Goal: Task Accomplishment & Management: Manage account settings

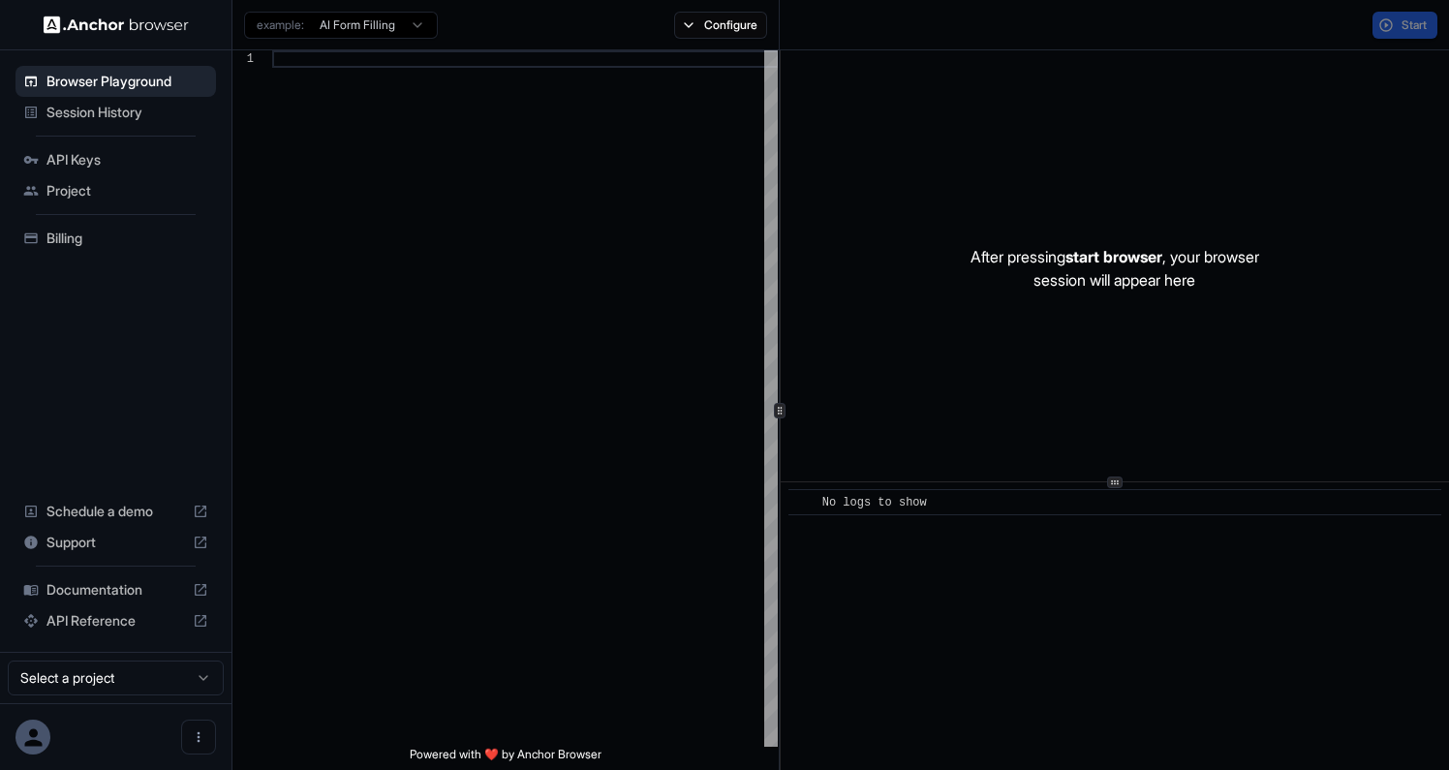
scroll to position [174, 0]
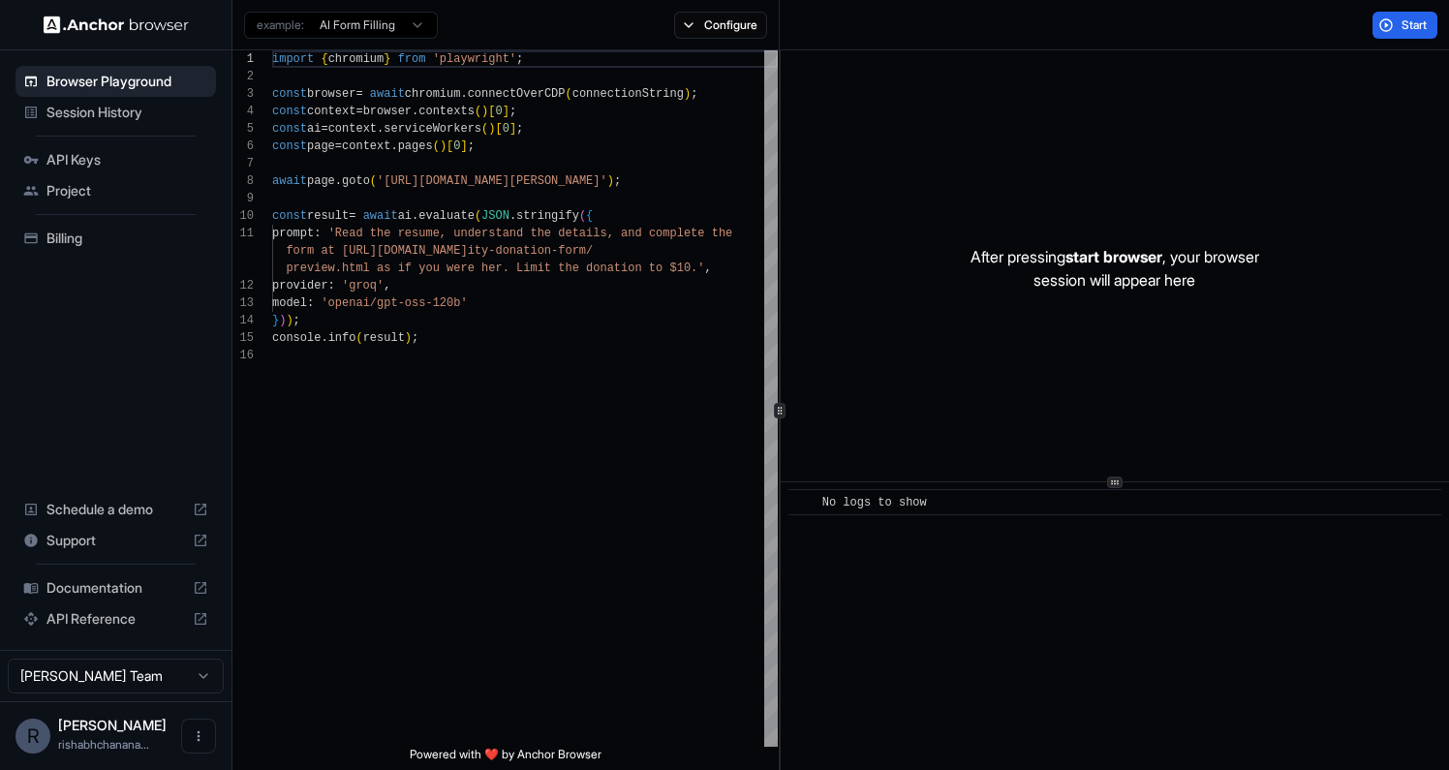
click at [133, 114] on span "Session History" at bounding box center [128, 112] width 162 height 19
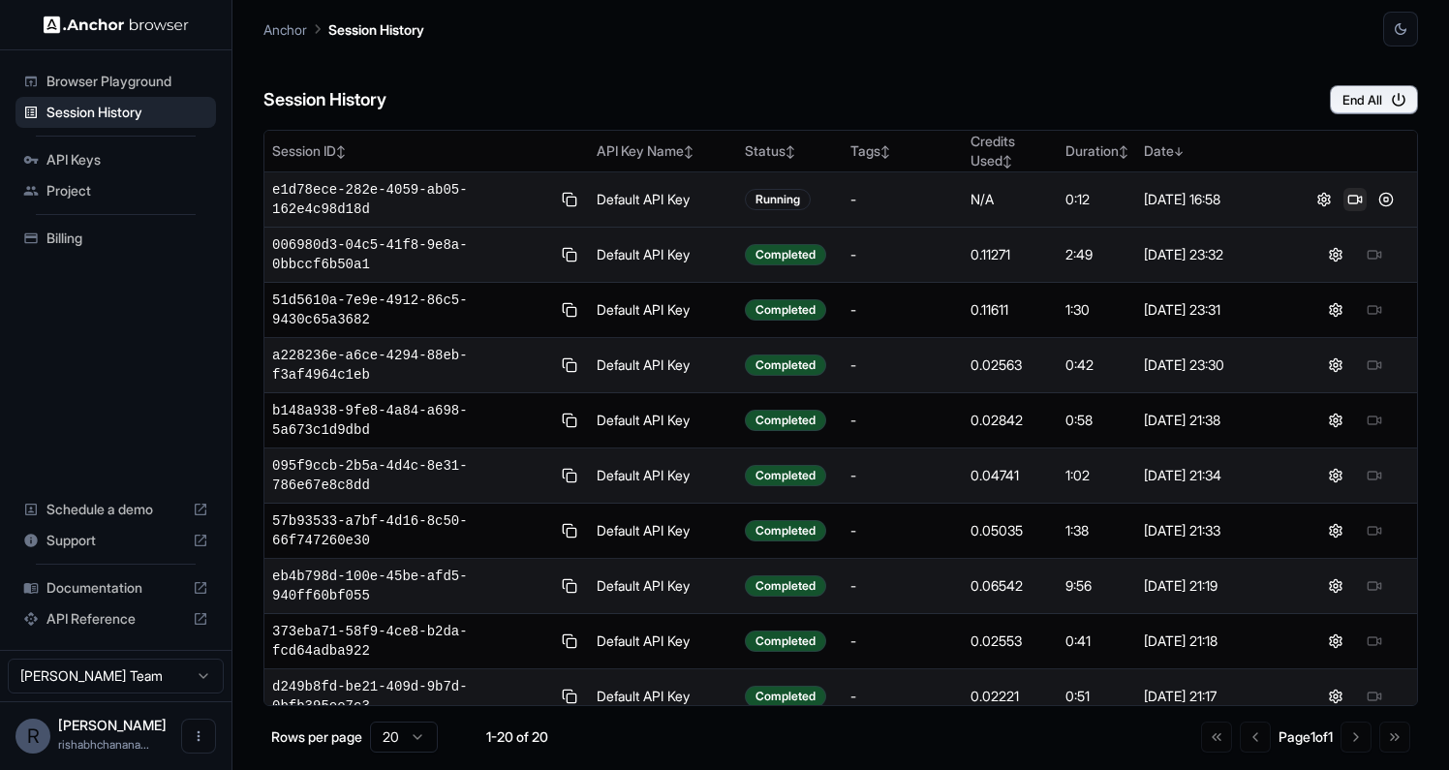
click at [1356, 200] on button at bounding box center [1355, 199] width 23 height 23
click at [1390, 202] on button at bounding box center [1386, 199] width 23 height 23
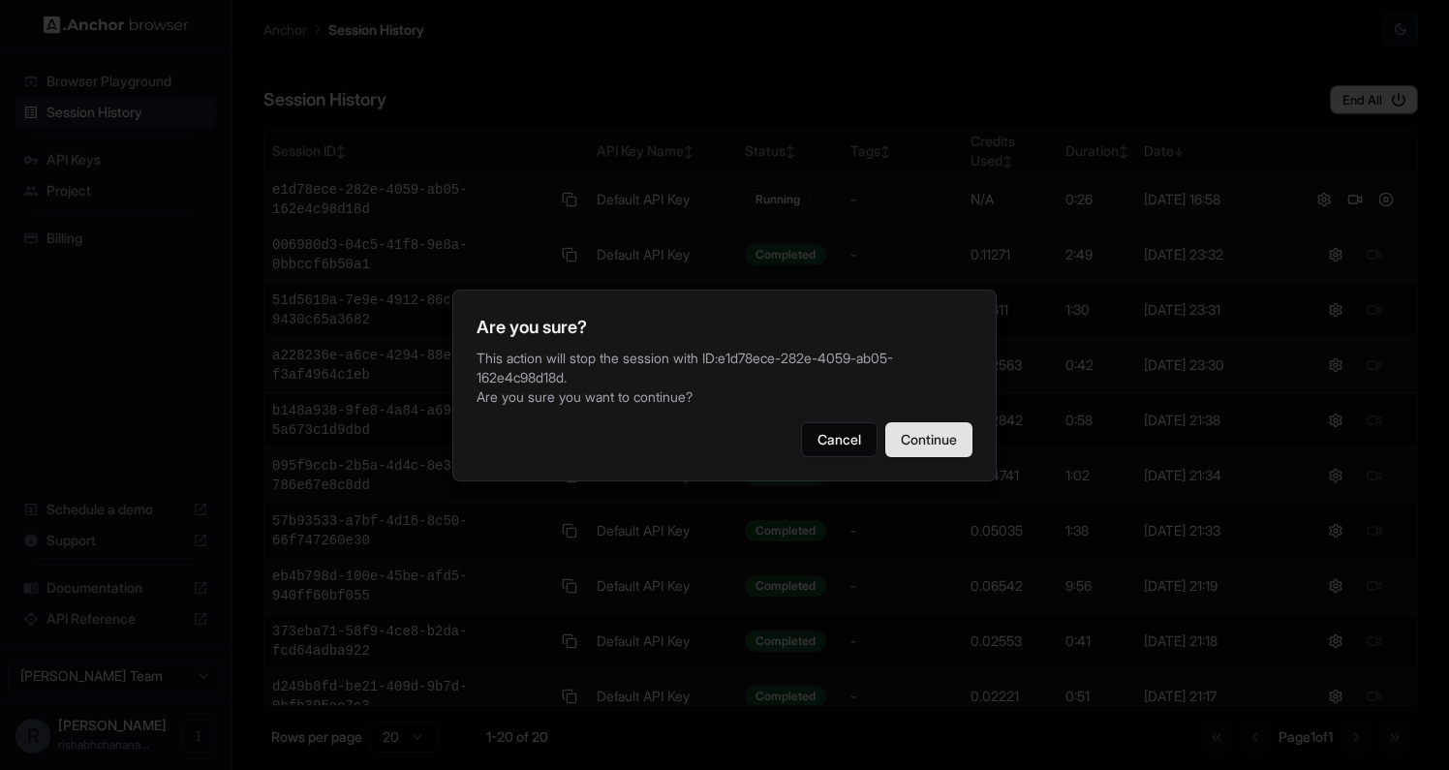
click at [960, 430] on button "Continue" at bounding box center [929, 439] width 87 height 35
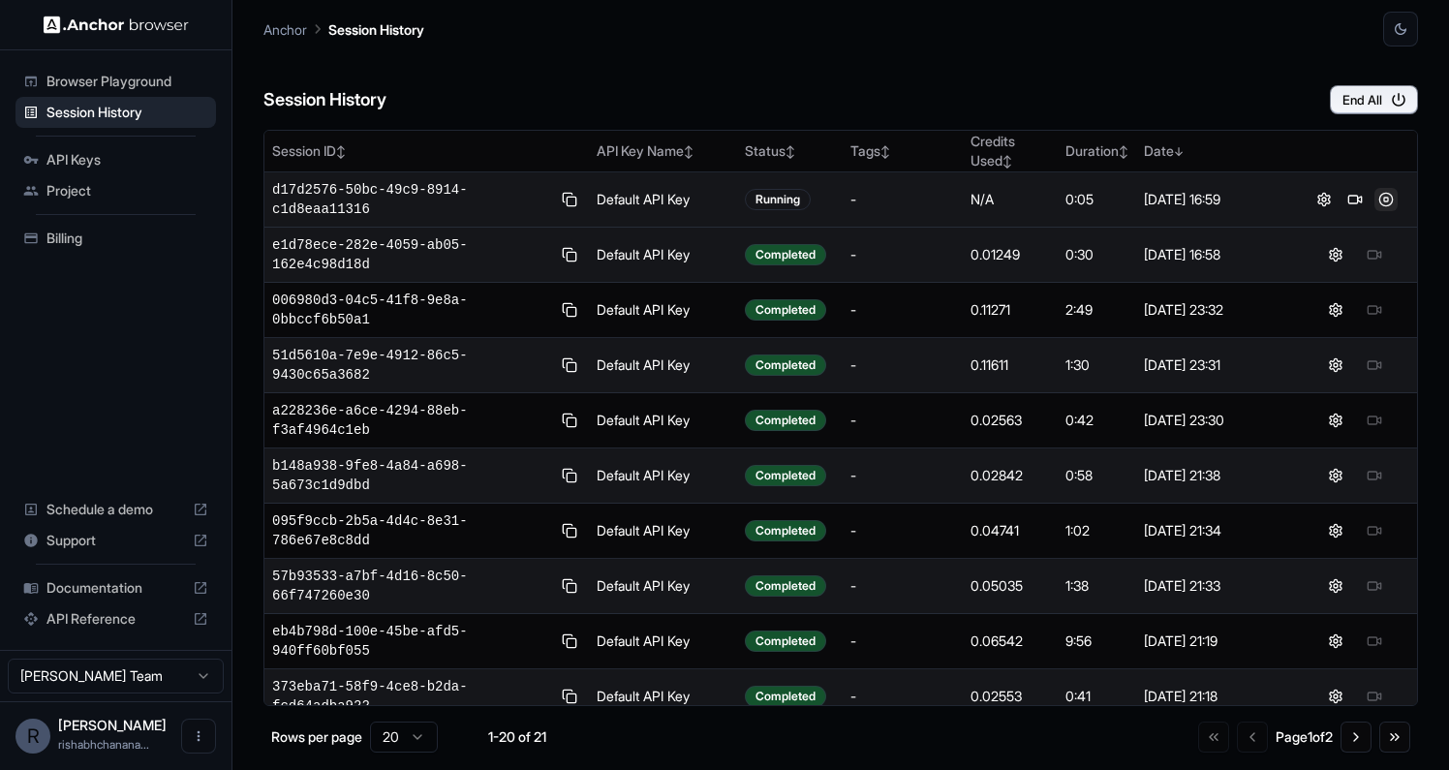
click at [1380, 200] on button at bounding box center [1386, 199] width 23 height 23
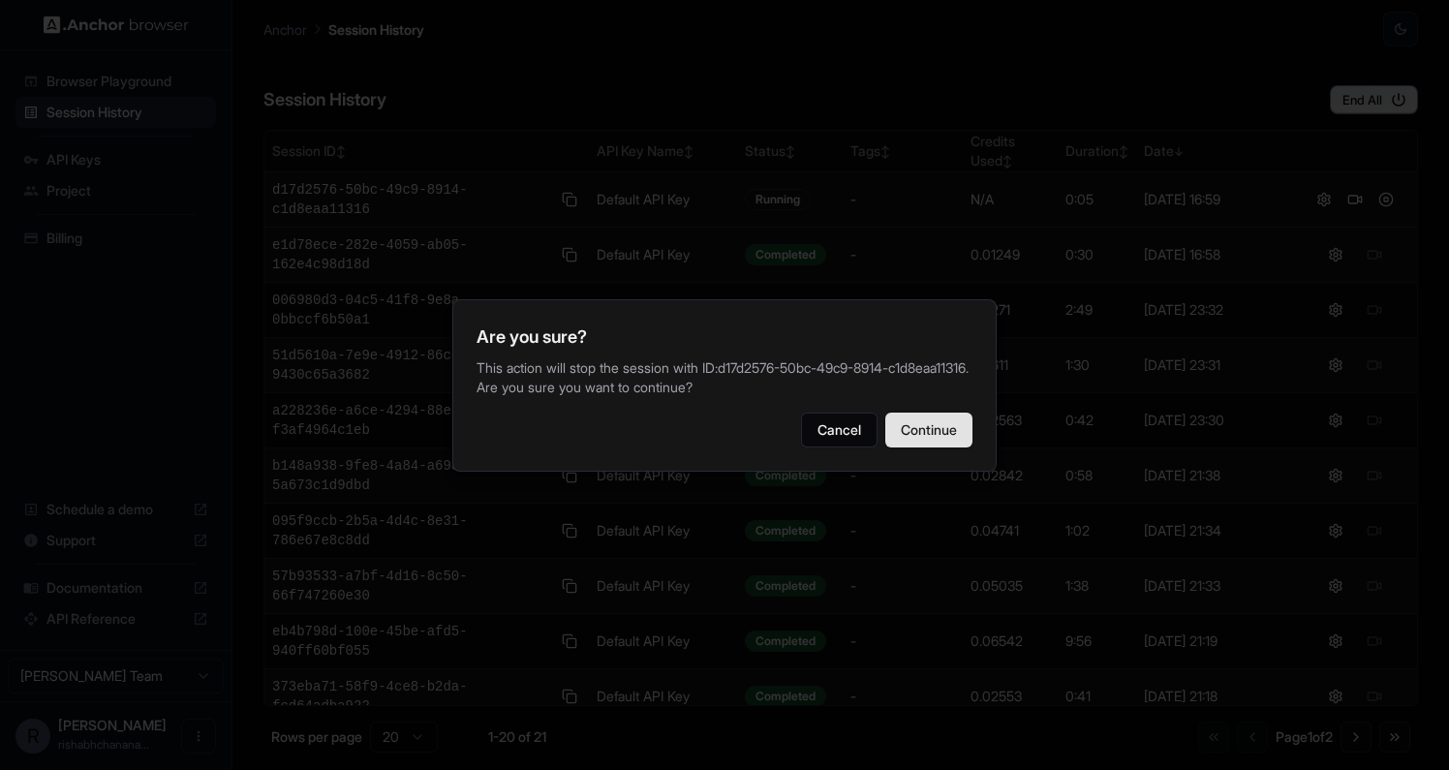
click at [940, 437] on button "Continue" at bounding box center [929, 430] width 87 height 35
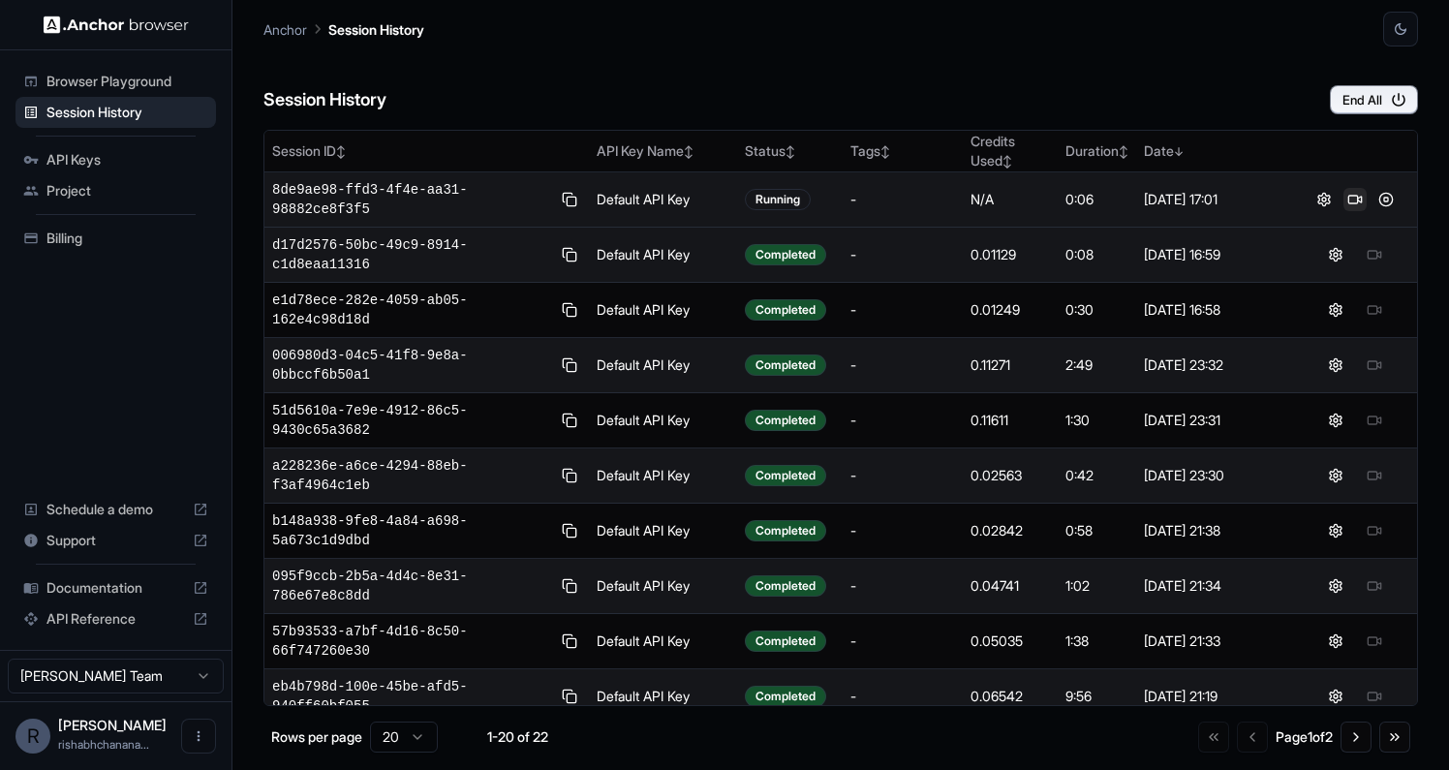
click at [1357, 198] on button at bounding box center [1355, 199] width 23 height 23
click at [1379, 200] on button at bounding box center [1386, 199] width 23 height 23
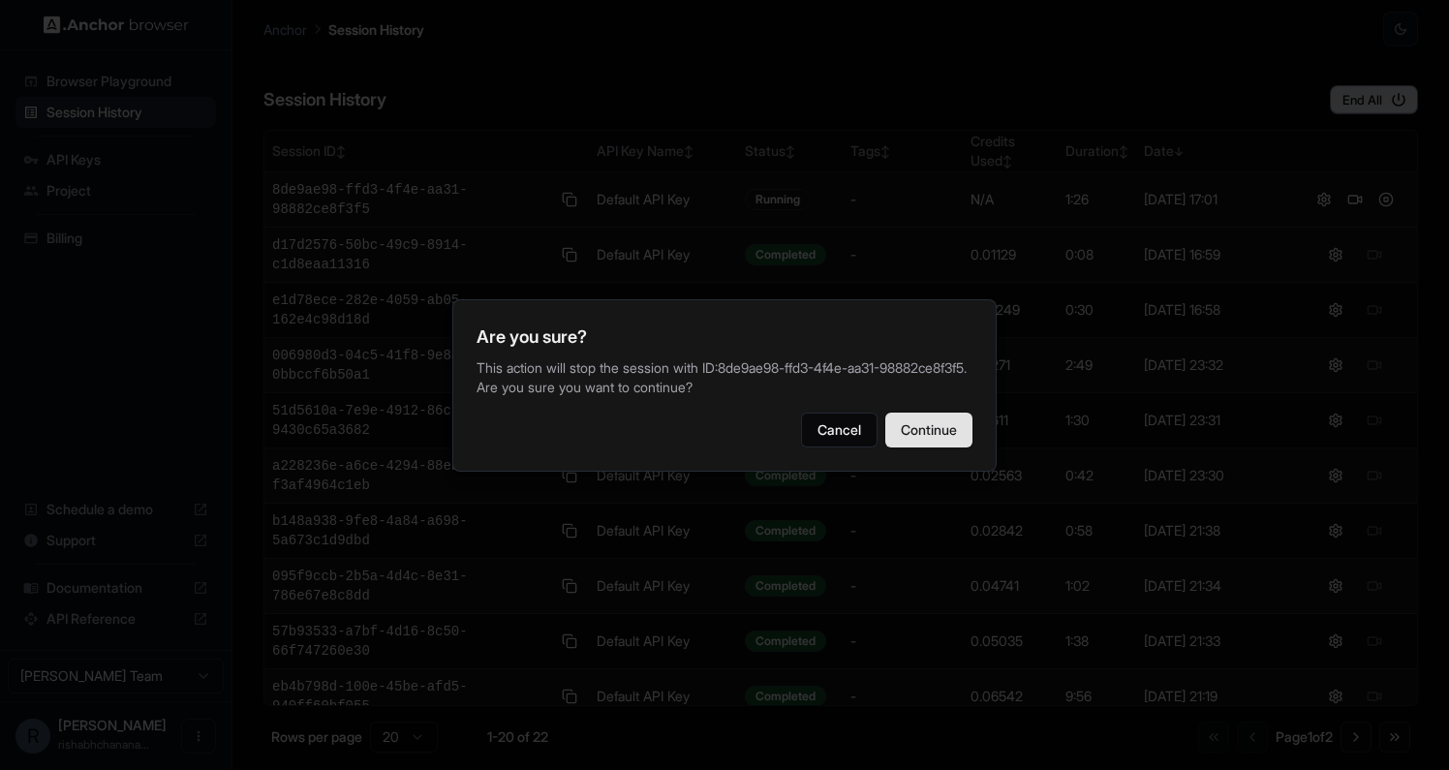
click at [946, 422] on button "Continue" at bounding box center [929, 430] width 87 height 35
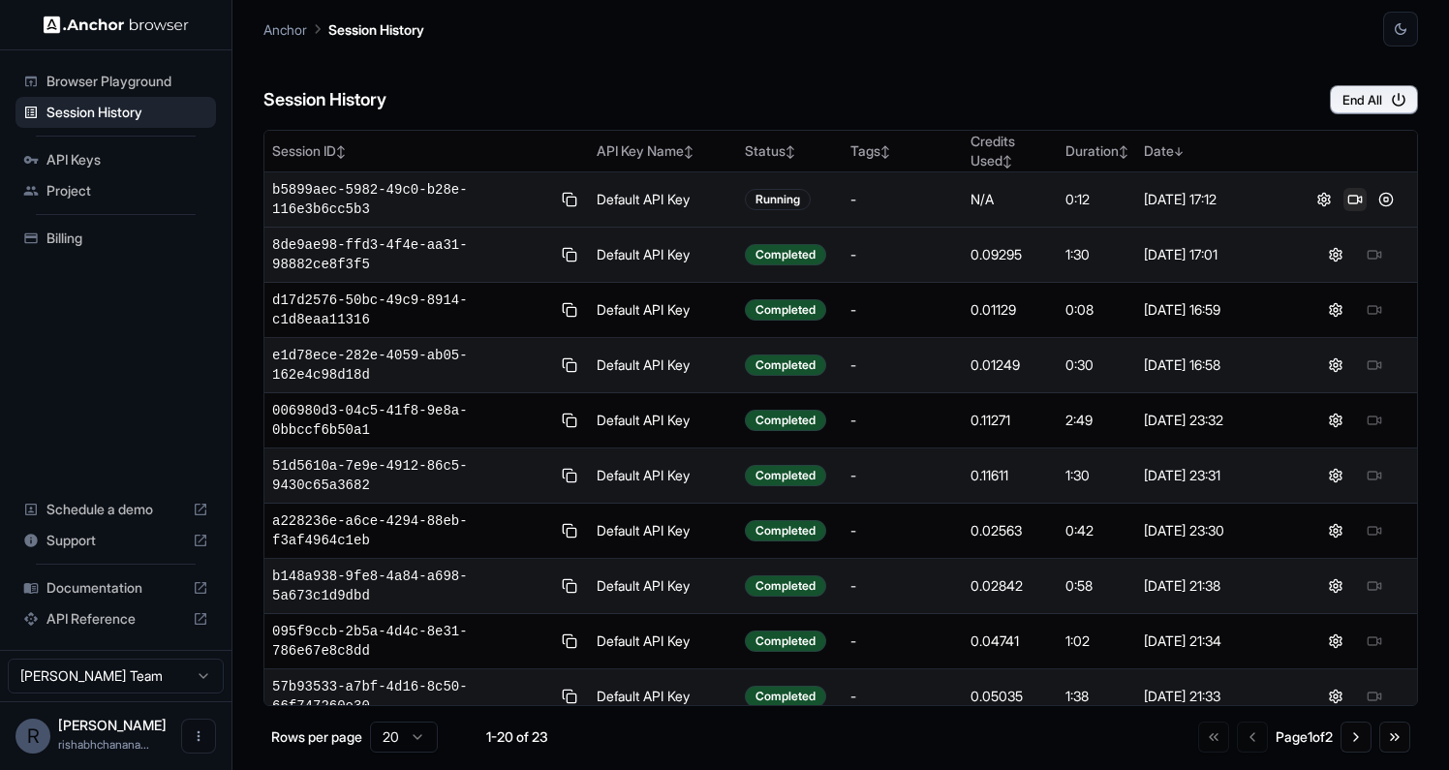
click at [1352, 203] on button at bounding box center [1355, 199] width 23 height 23
click at [1379, 202] on button at bounding box center [1386, 199] width 23 height 23
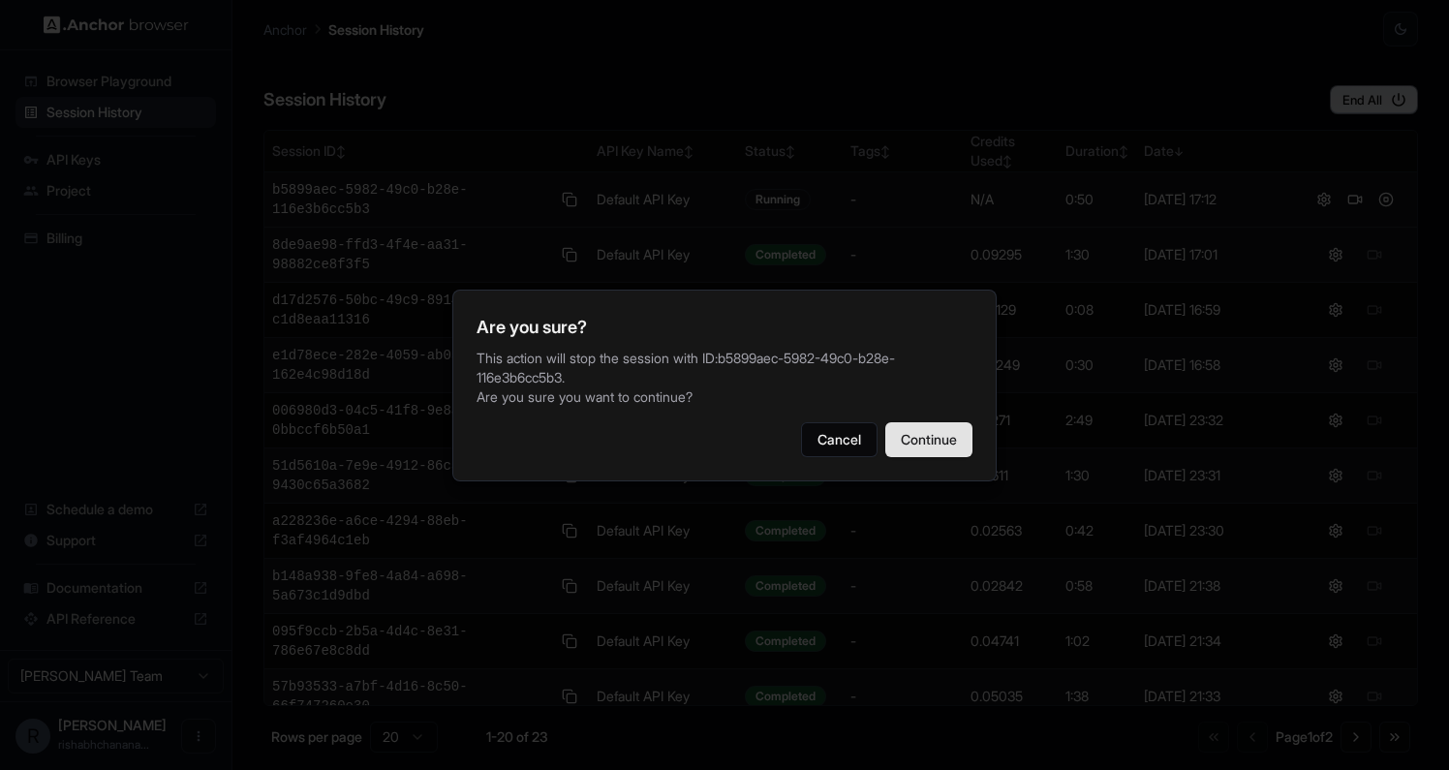
click at [963, 432] on button "Continue" at bounding box center [929, 439] width 87 height 35
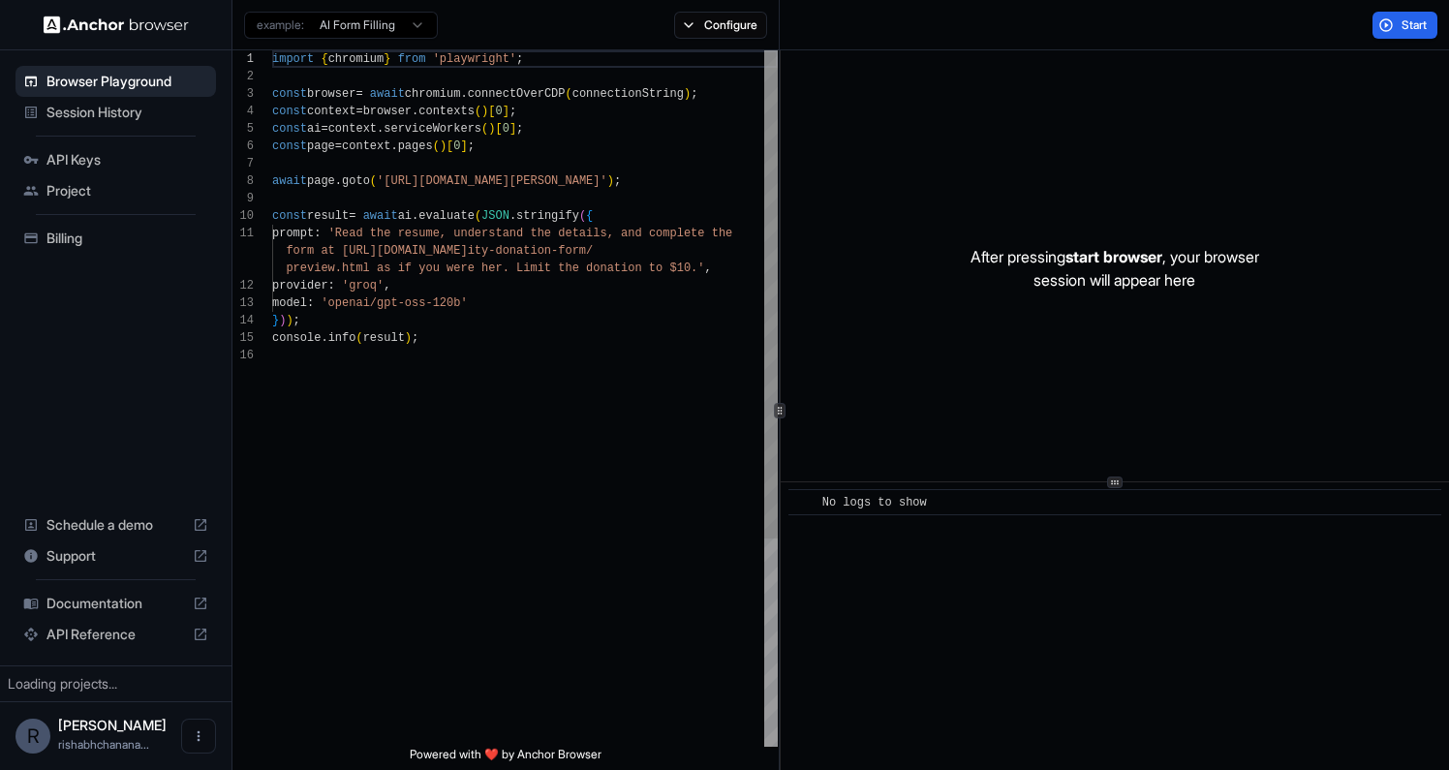
scroll to position [174, 0]
click at [134, 121] on span "Session History" at bounding box center [128, 112] width 162 height 19
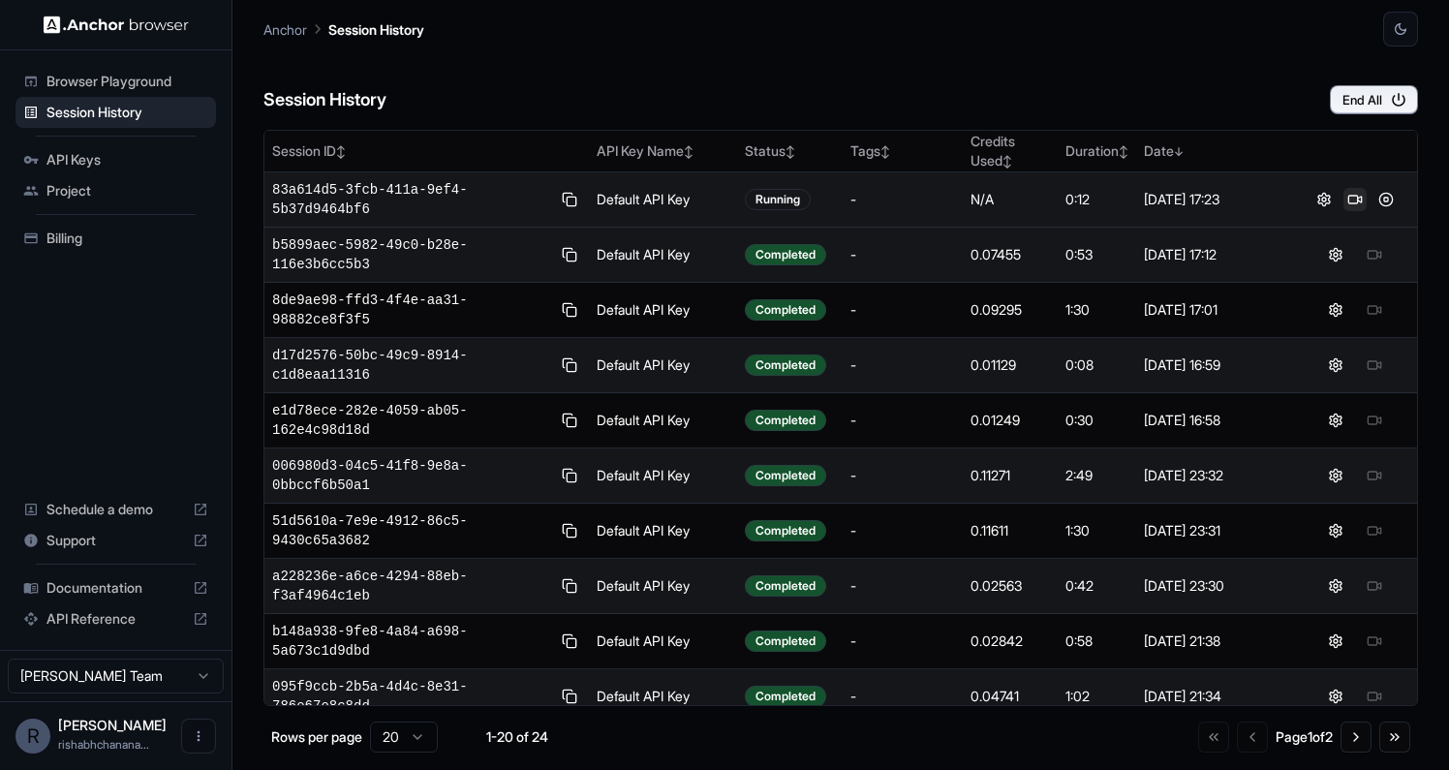
click at [1360, 200] on button at bounding box center [1355, 199] width 23 height 23
click at [1379, 198] on button at bounding box center [1386, 199] width 23 height 23
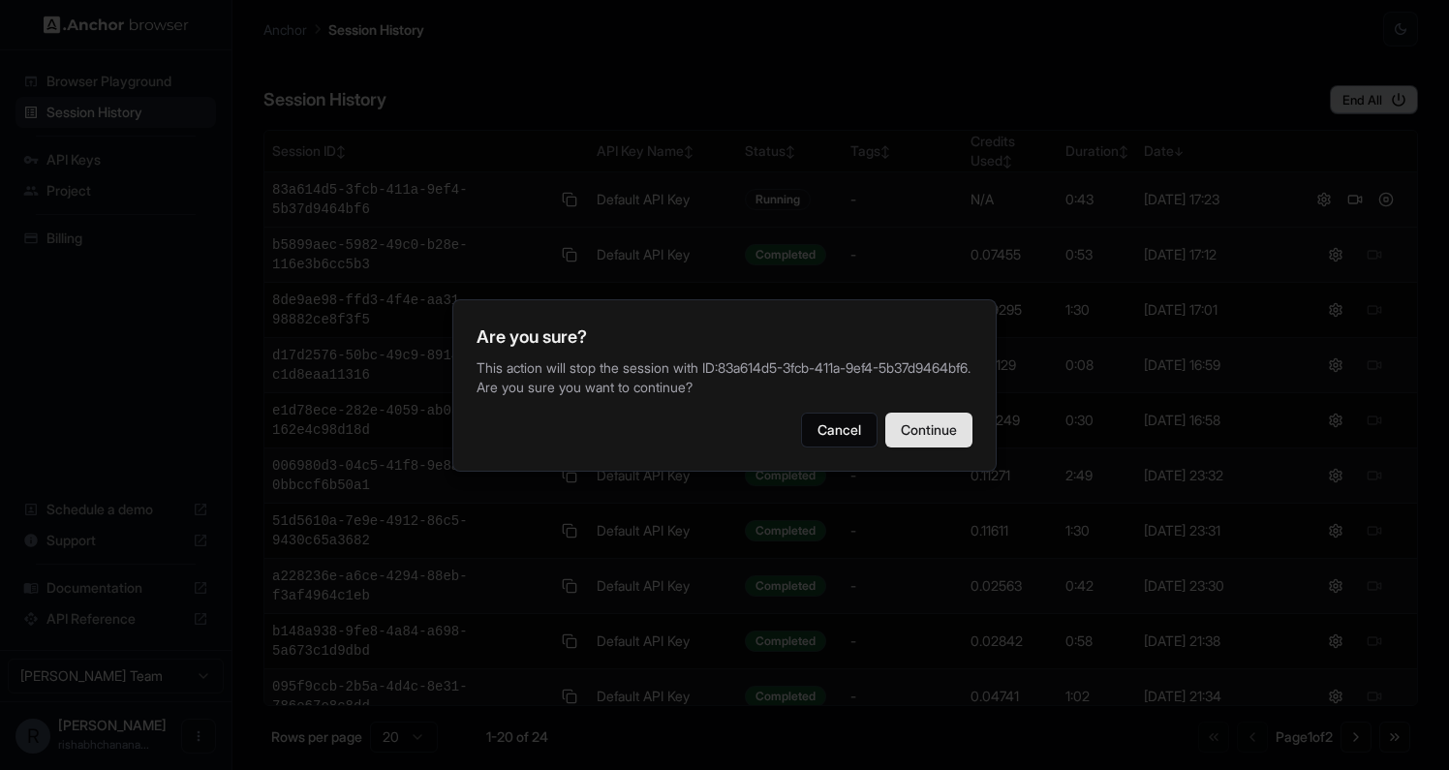
click at [930, 428] on button "Continue" at bounding box center [929, 430] width 87 height 35
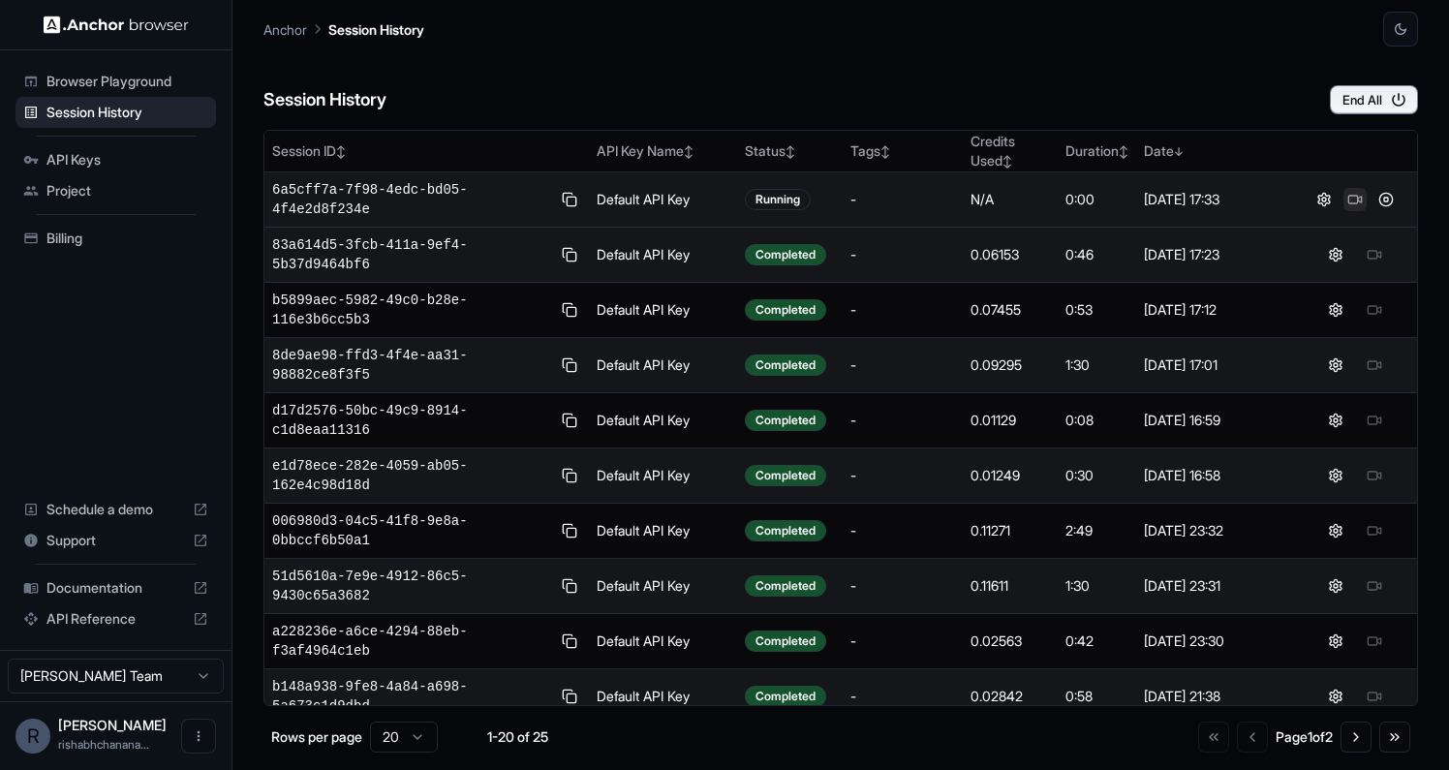
click at [1354, 194] on button at bounding box center [1355, 199] width 23 height 23
click at [1239, 17] on div "Anchor Session History" at bounding box center [841, 23] width 1155 height 47
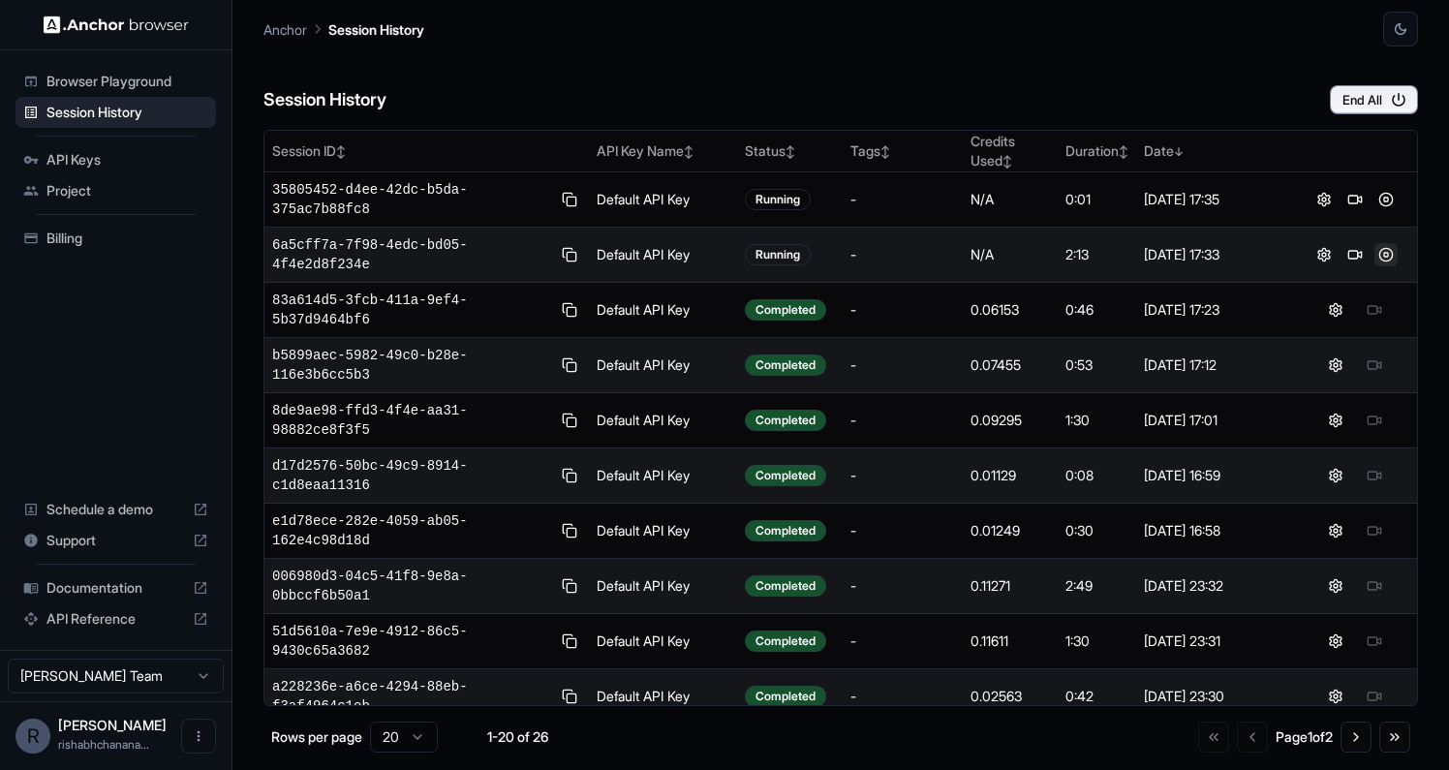
click at [1383, 255] on button at bounding box center [1386, 254] width 23 height 23
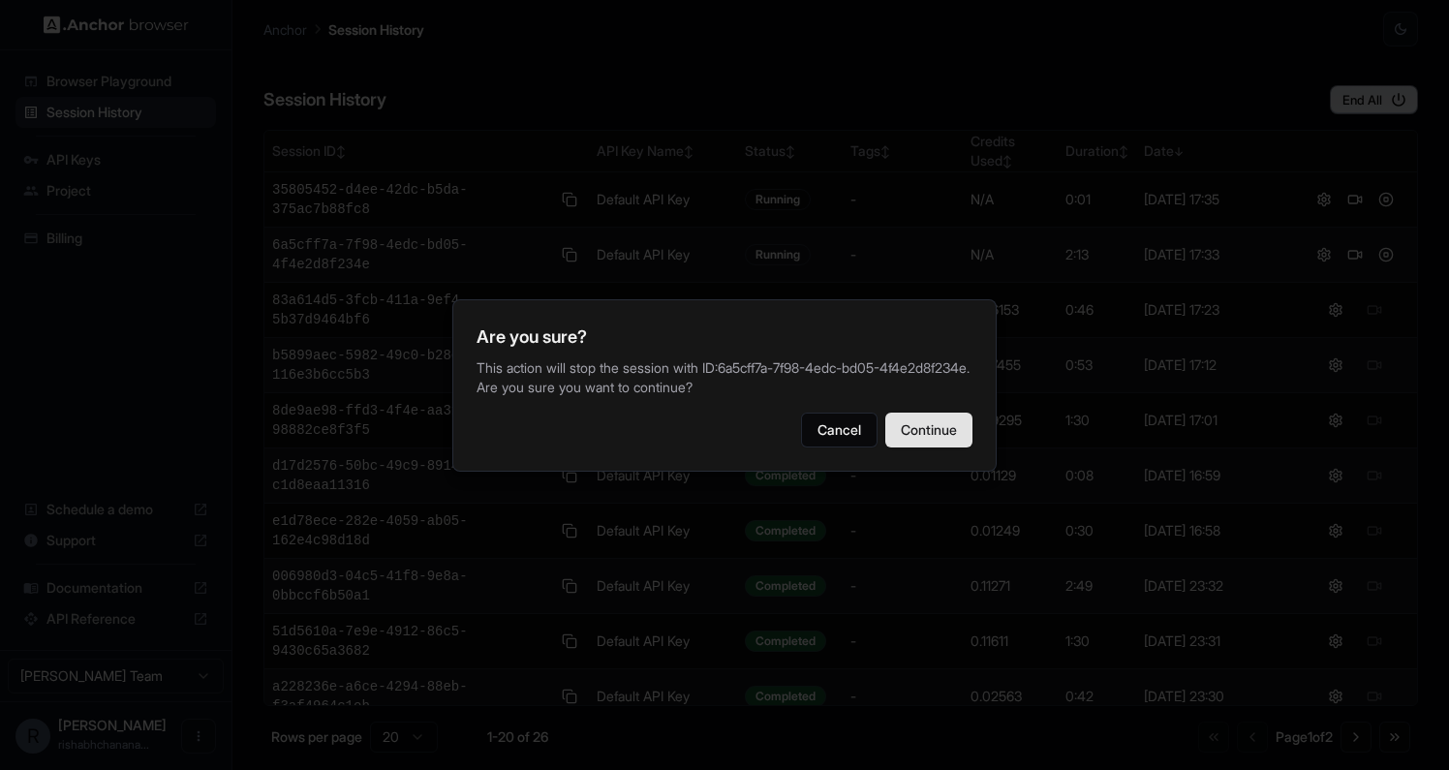
click at [899, 440] on button "Continue" at bounding box center [929, 430] width 87 height 35
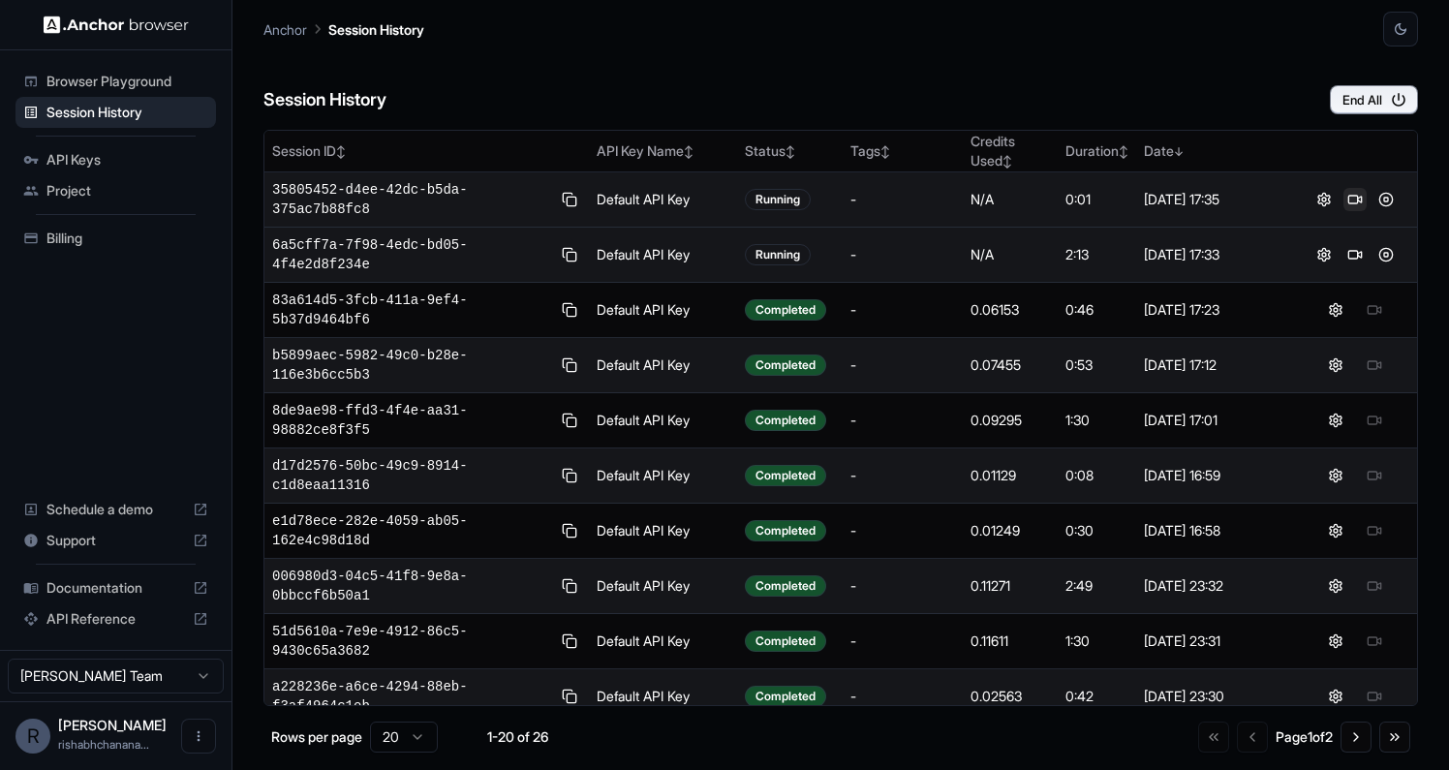
click at [1352, 192] on button at bounding box center [1355, 199] width 23 height 23
click at [1385, 199] on button at bounding box center [1386, 199] width 23 height 23
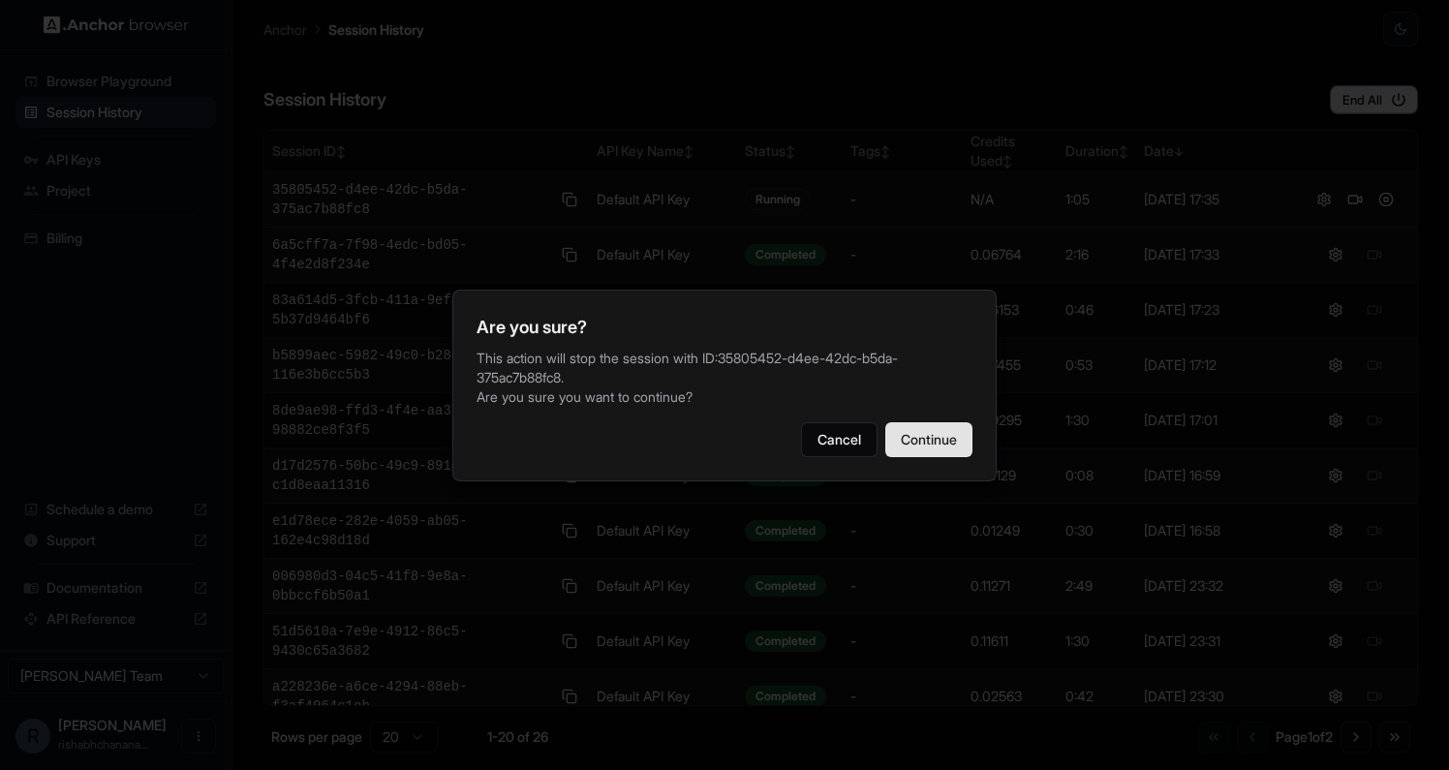
click at [912, 427] on button "Continue" at bounding box center [929, 439] width 87 height 35
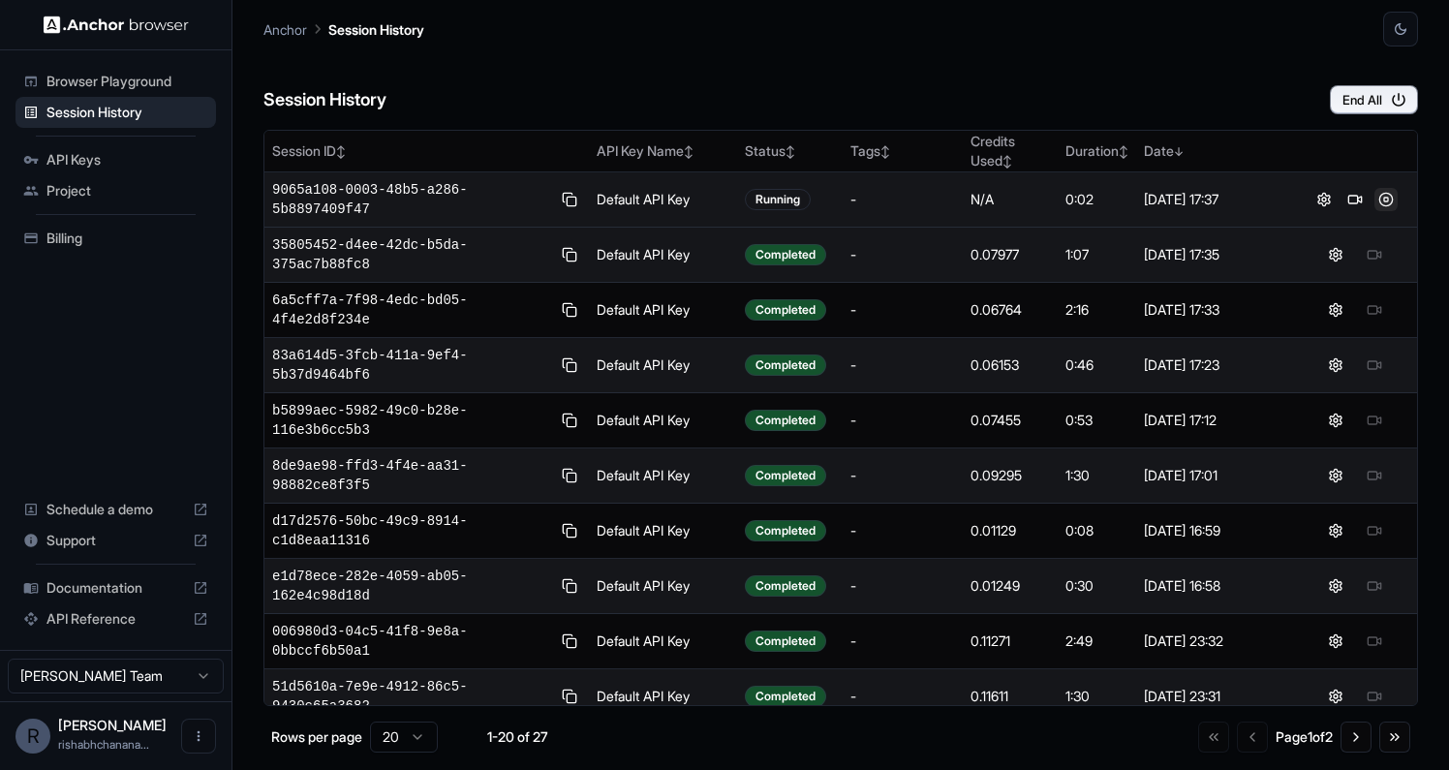
click at [1387, 201] on button at bounding box center [1386, 199] width 23 height 23
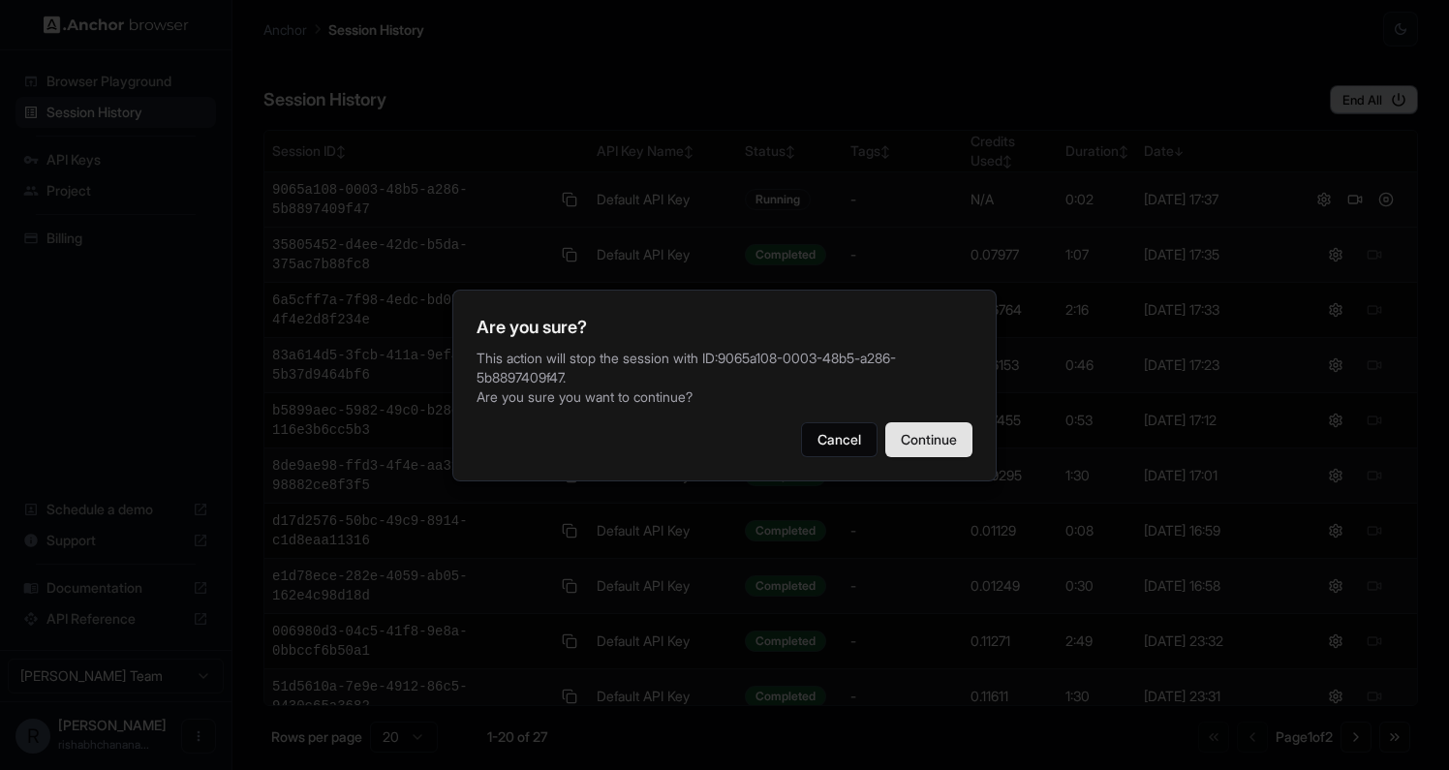
click at [932, 425] on button "Continue" at bounding box center [929, 439] width 87 height 35
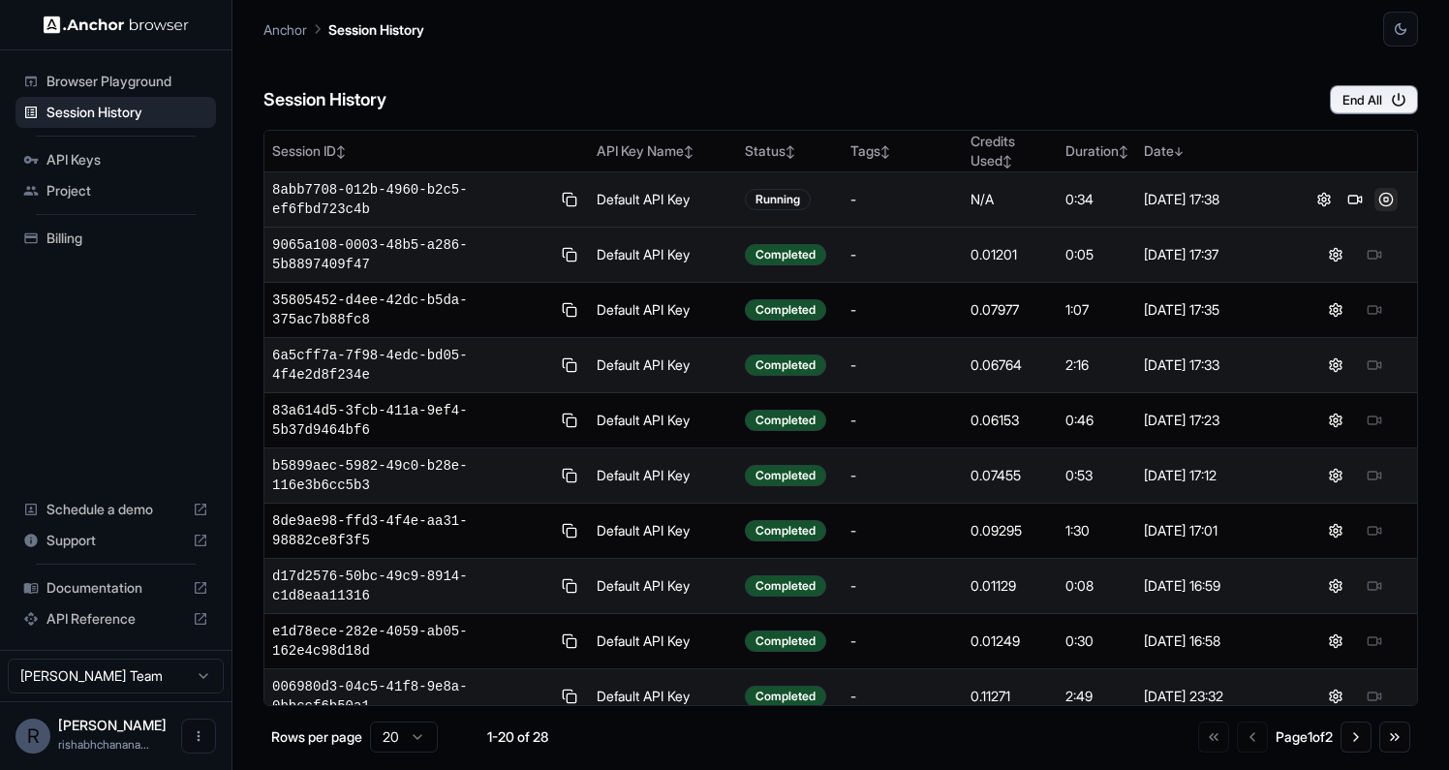
click at [1383, 203] on button at bounding box center [1386, 199] width 23 height 23
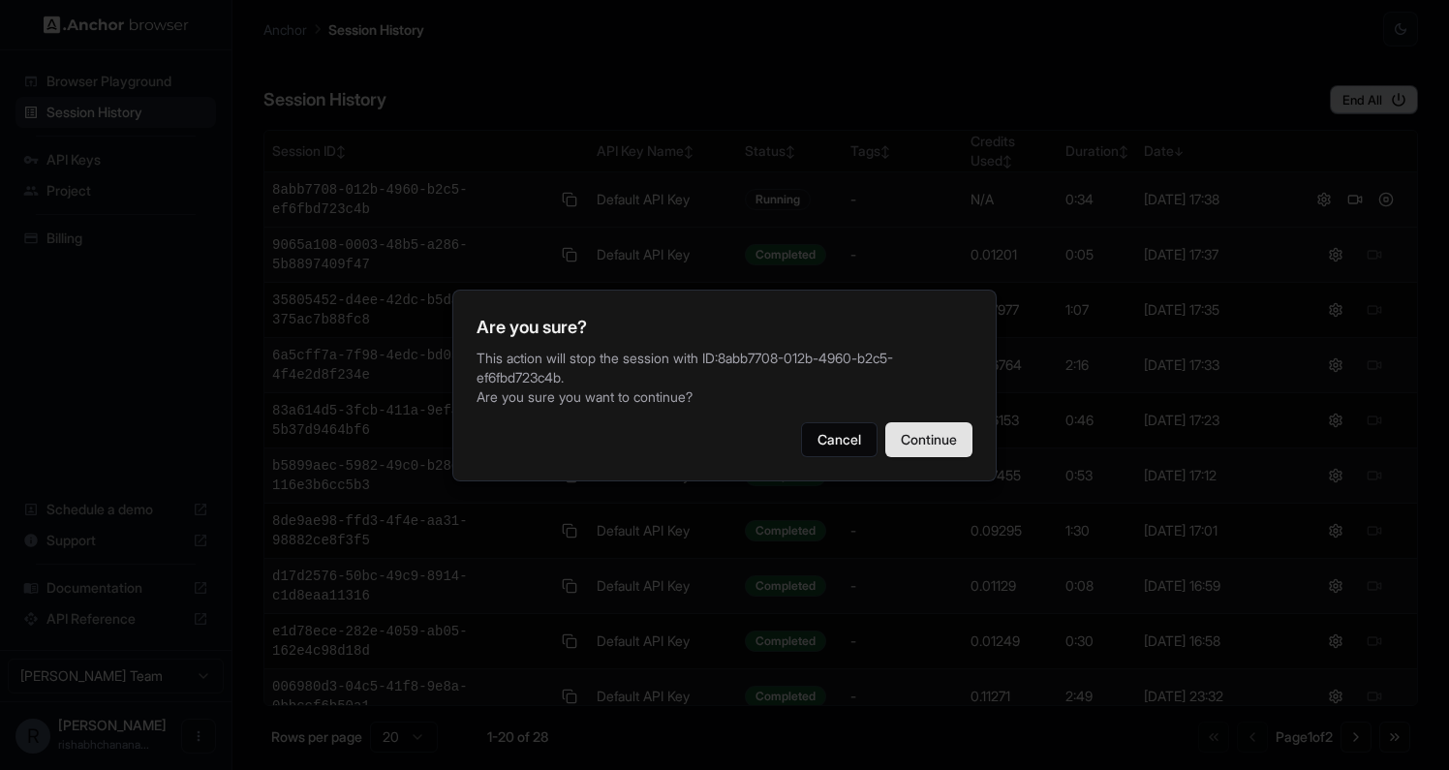
click at [956, 433] on button "Continue" at bounding box center [929, 439] width 87 height 35
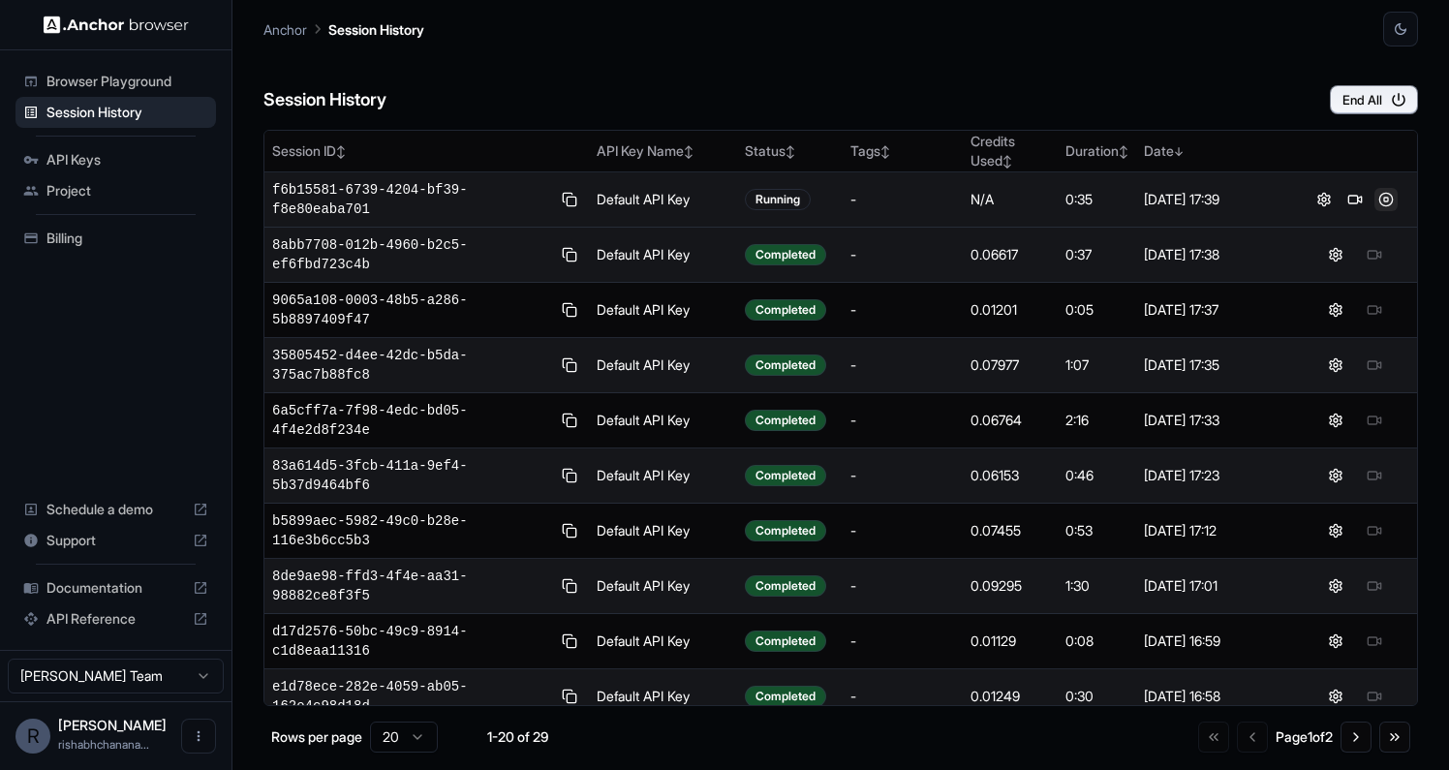
click at [1387, 201] on button at bounding box center [1386, 199] width 23 height 23
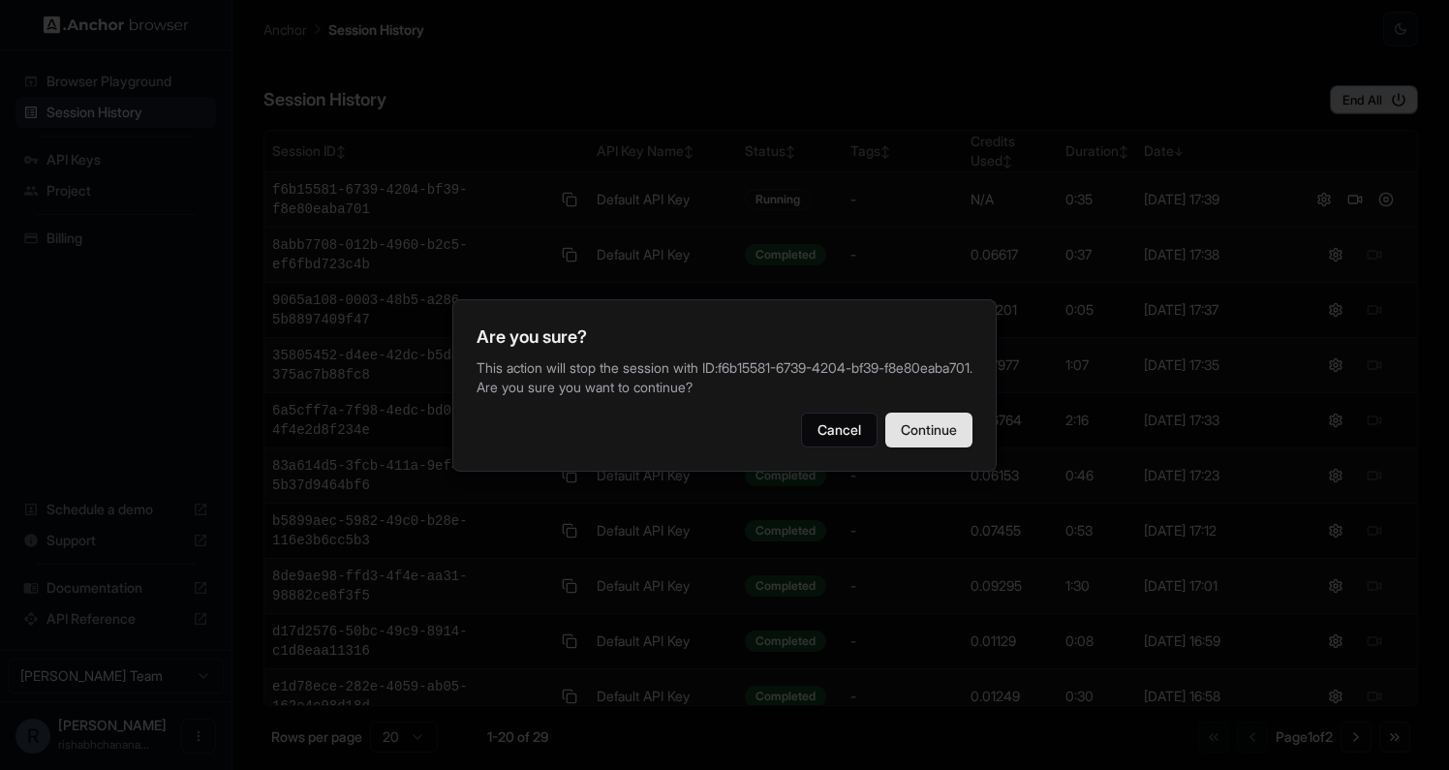
click at [930, 431] on button "Continue" at bounding box center [929, 430] width 87 height 35
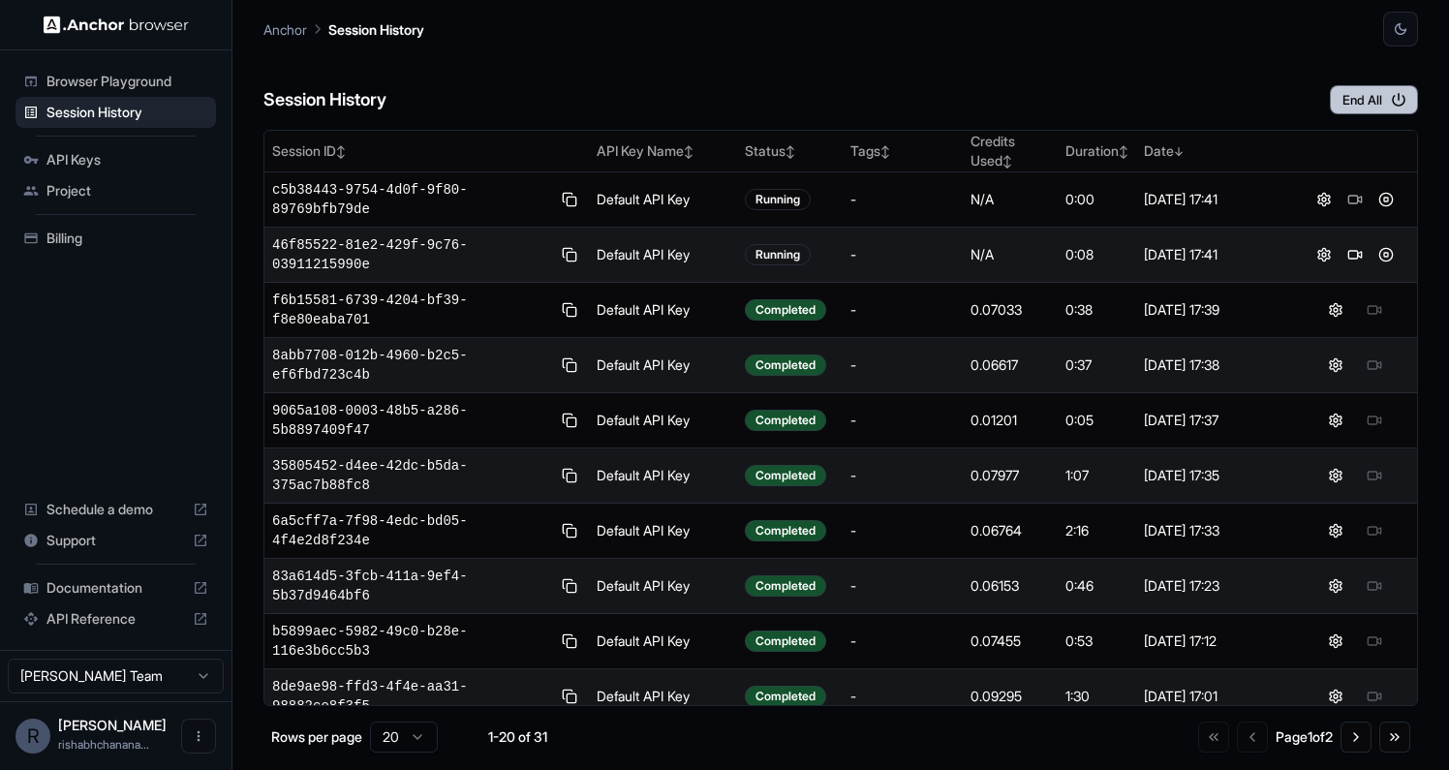
click at [1371, 113] on button "End All" at bounding box center [1374, 99] width 88 height 29
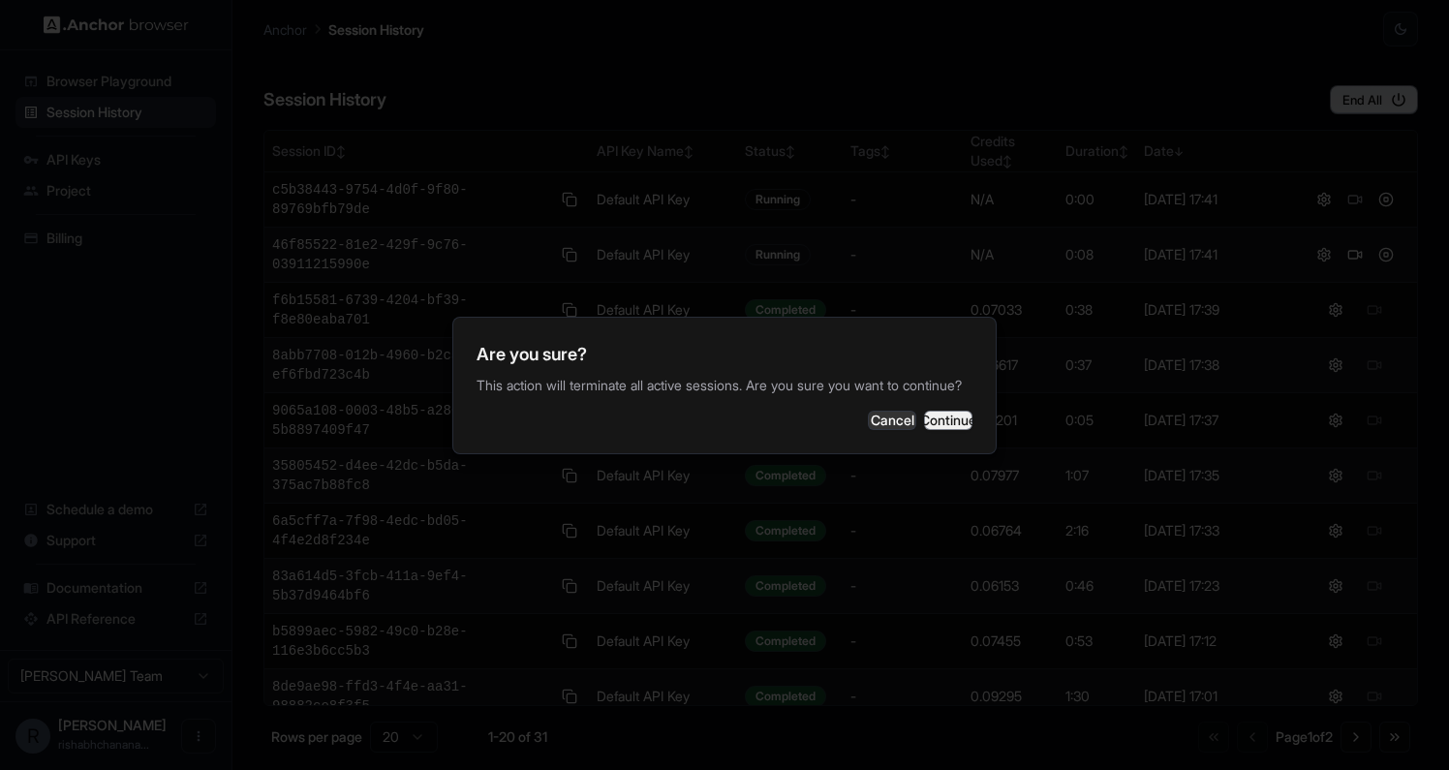
click at [948, 413] on button "Continue" at bounding box center [948, 420] width 48 height 19
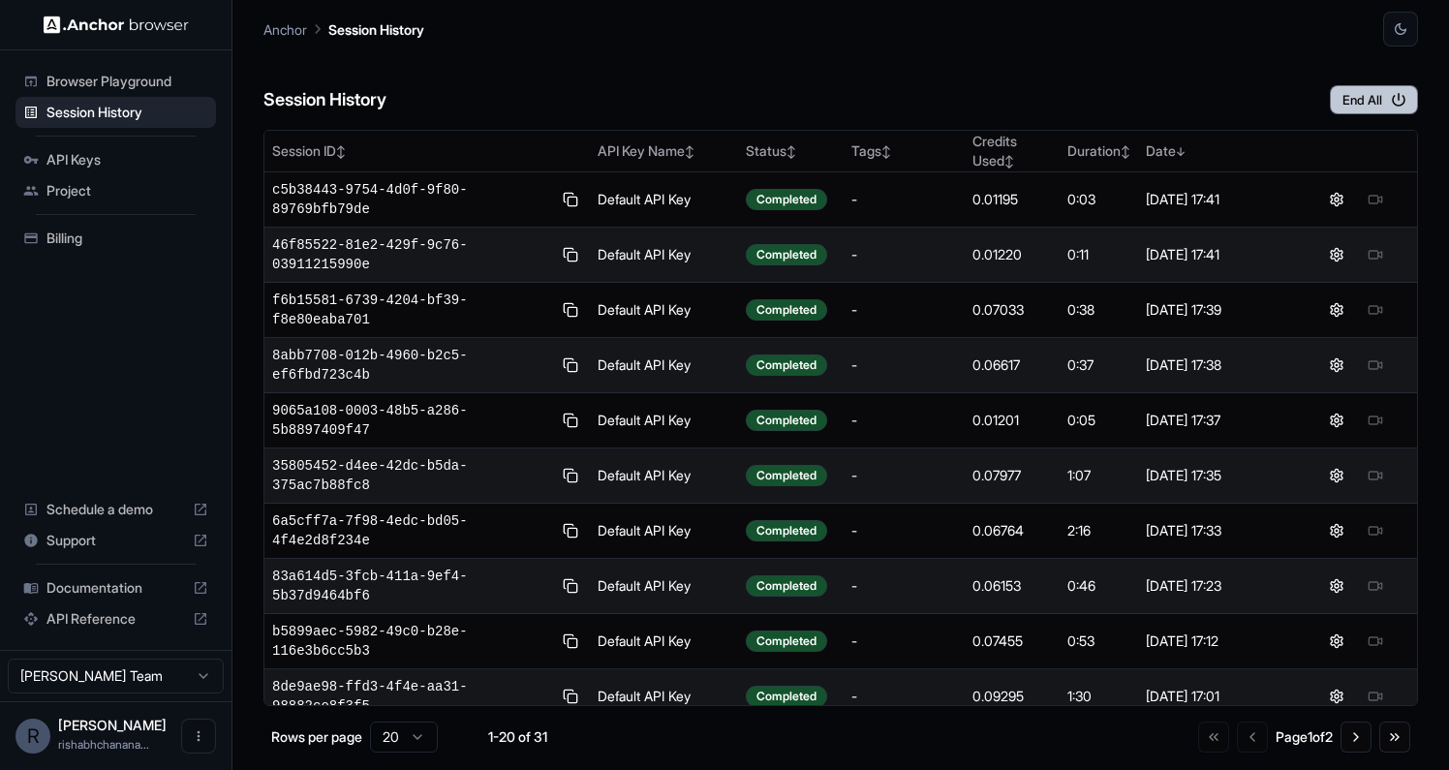
click at [1362, 111] on button "End All" at bounding box center [1374, 99] width 88 height 29
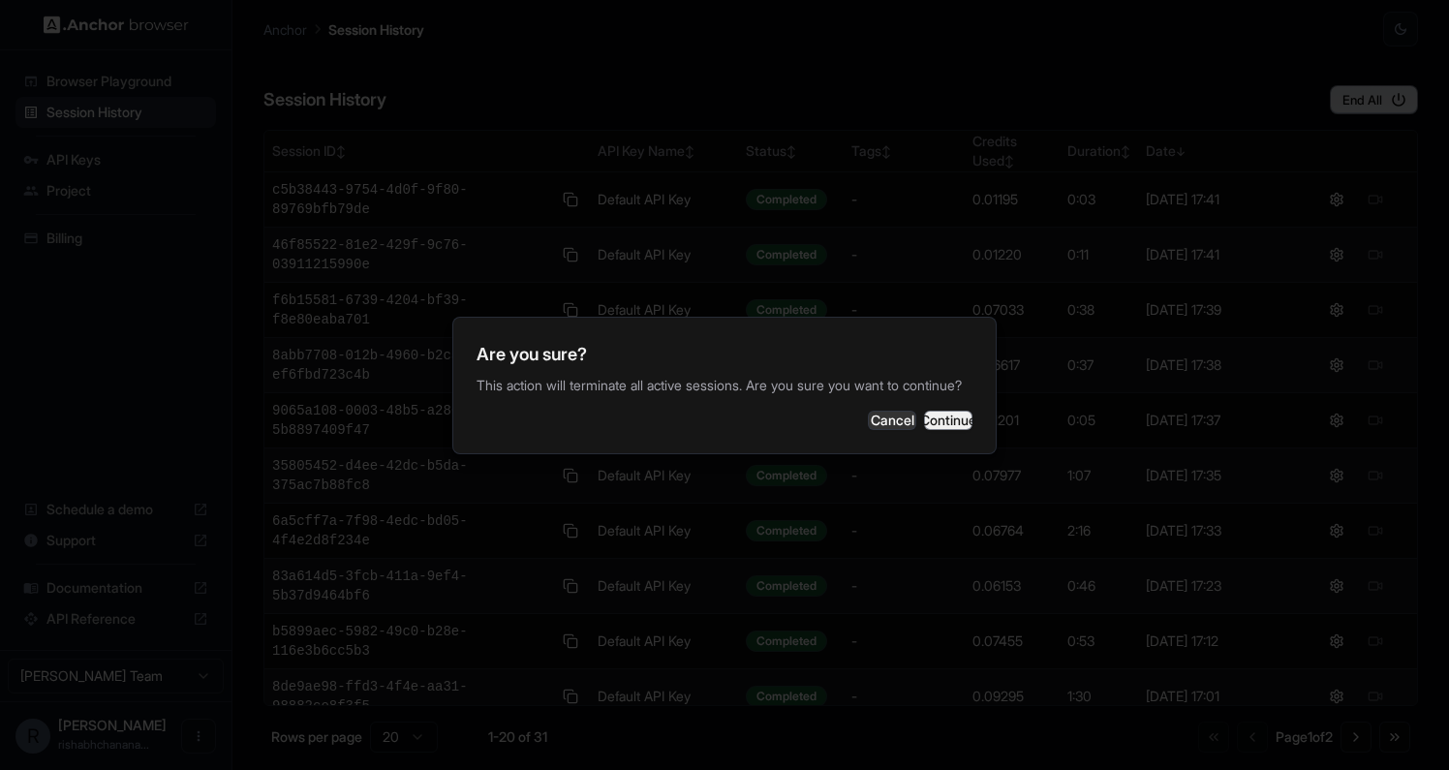
click at [956, 430] on button "Continue" at bounding box center [948, 420] width 48 height 19
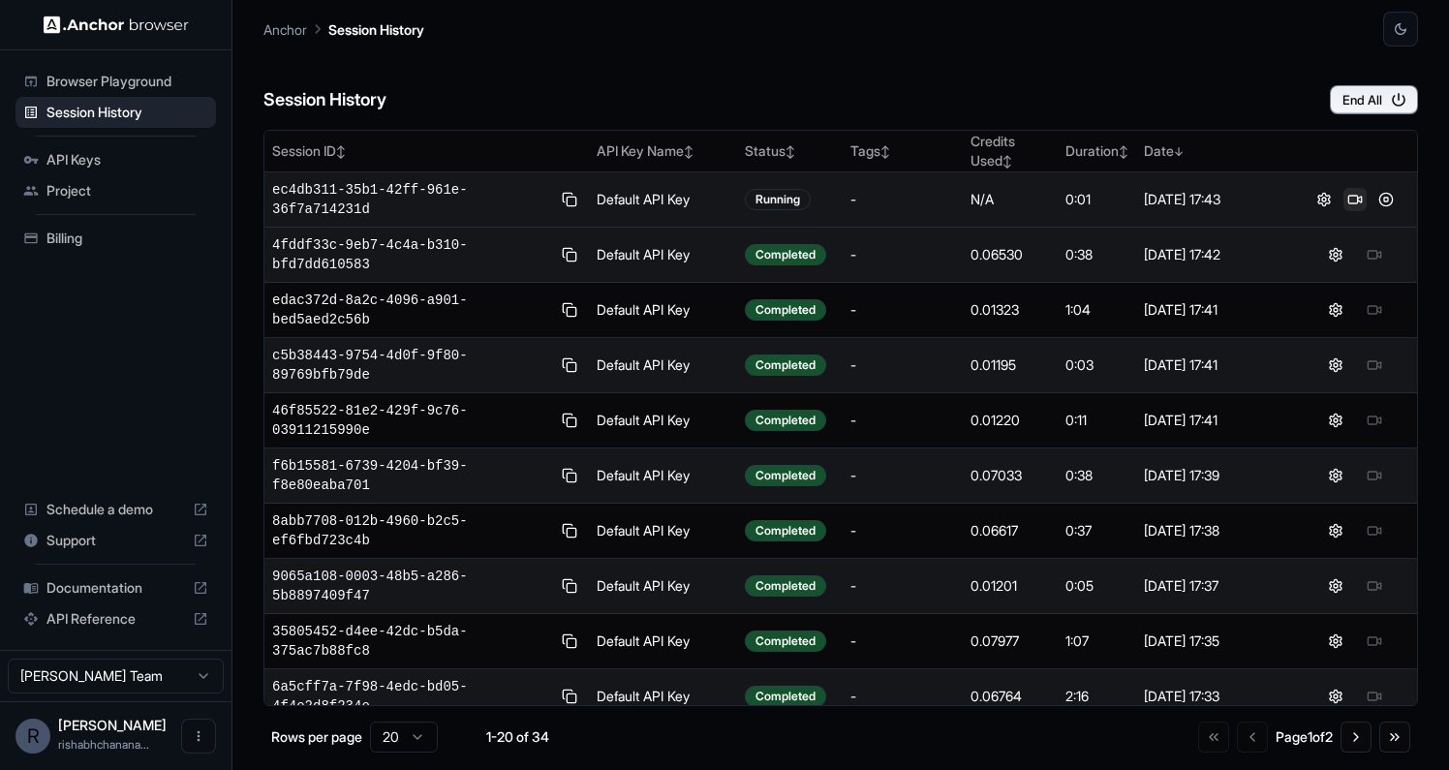
click at [1346, 205] on button at bounding box center [1355, 199] width 23 height 23
click at [1383, 200] on button at bounding box center [1386, 199] width 23 height 23
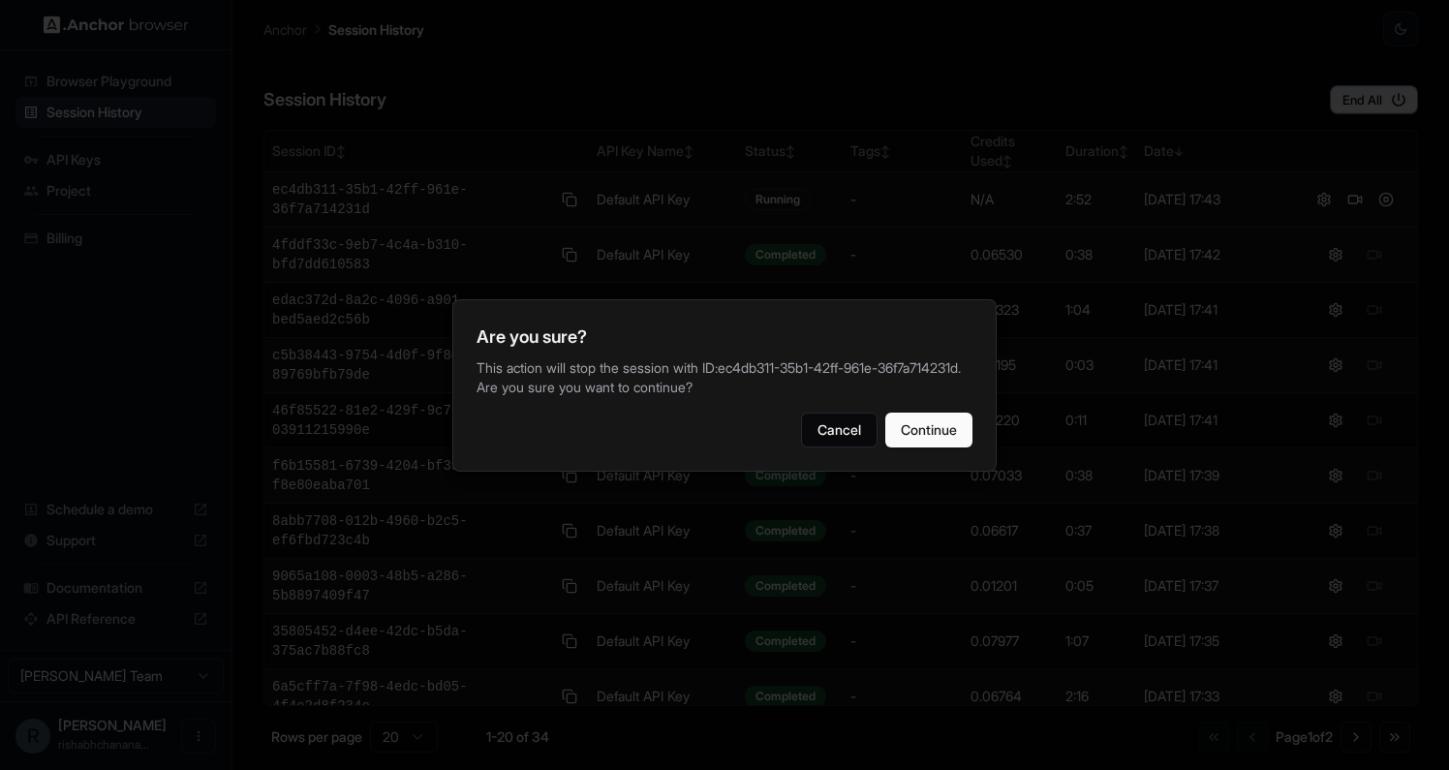
click at [880, 440] on div "Cancel Continue" at bounding box center [725, 430] width 496 height 35
click at [919, 441] on button "Continue" at bounding box center [929, 430] width 87 height 35
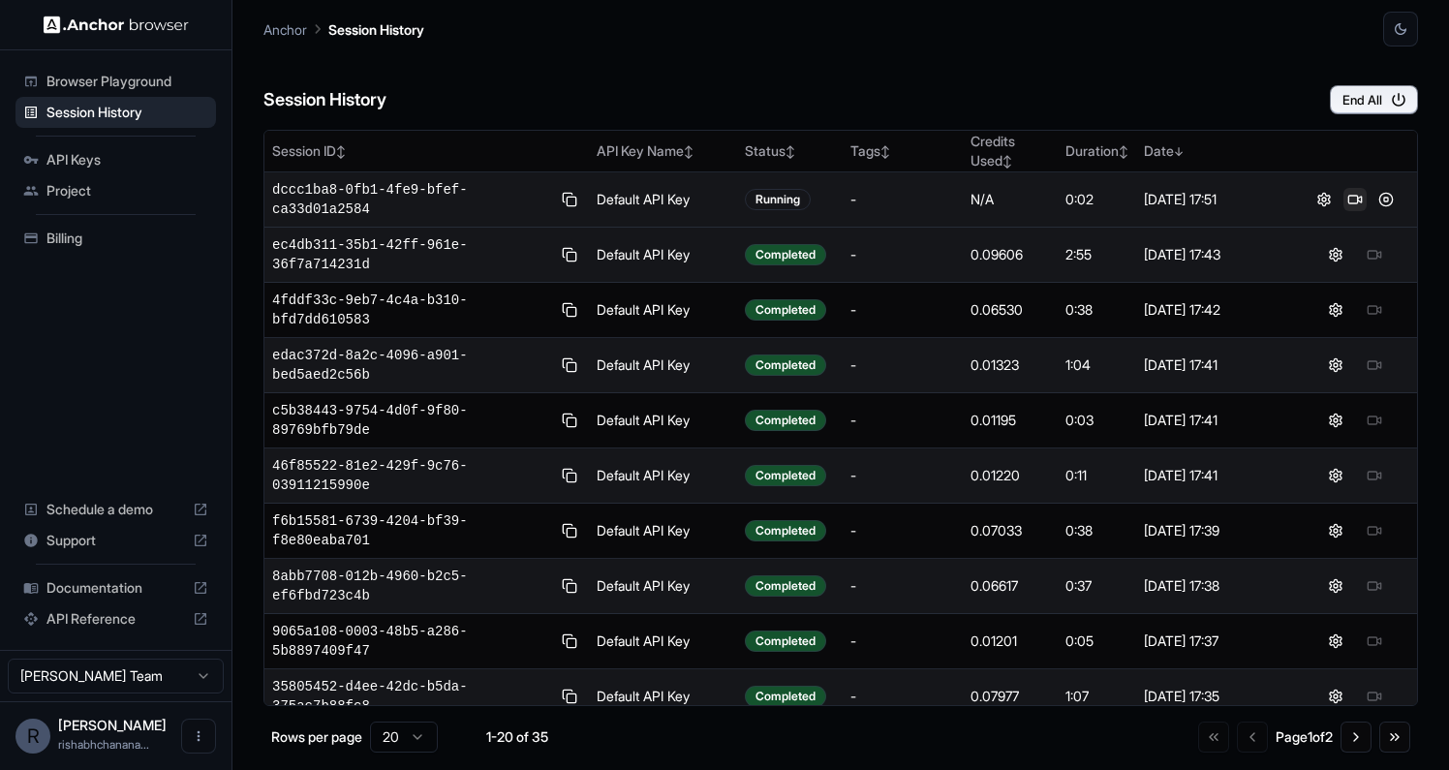
click at [1351, 202] on button at bounding box center [1355, 199] width 23 height 23
click at [1369, 104] on button "End All" at bounding box center [1374, 99] width 88 height 29
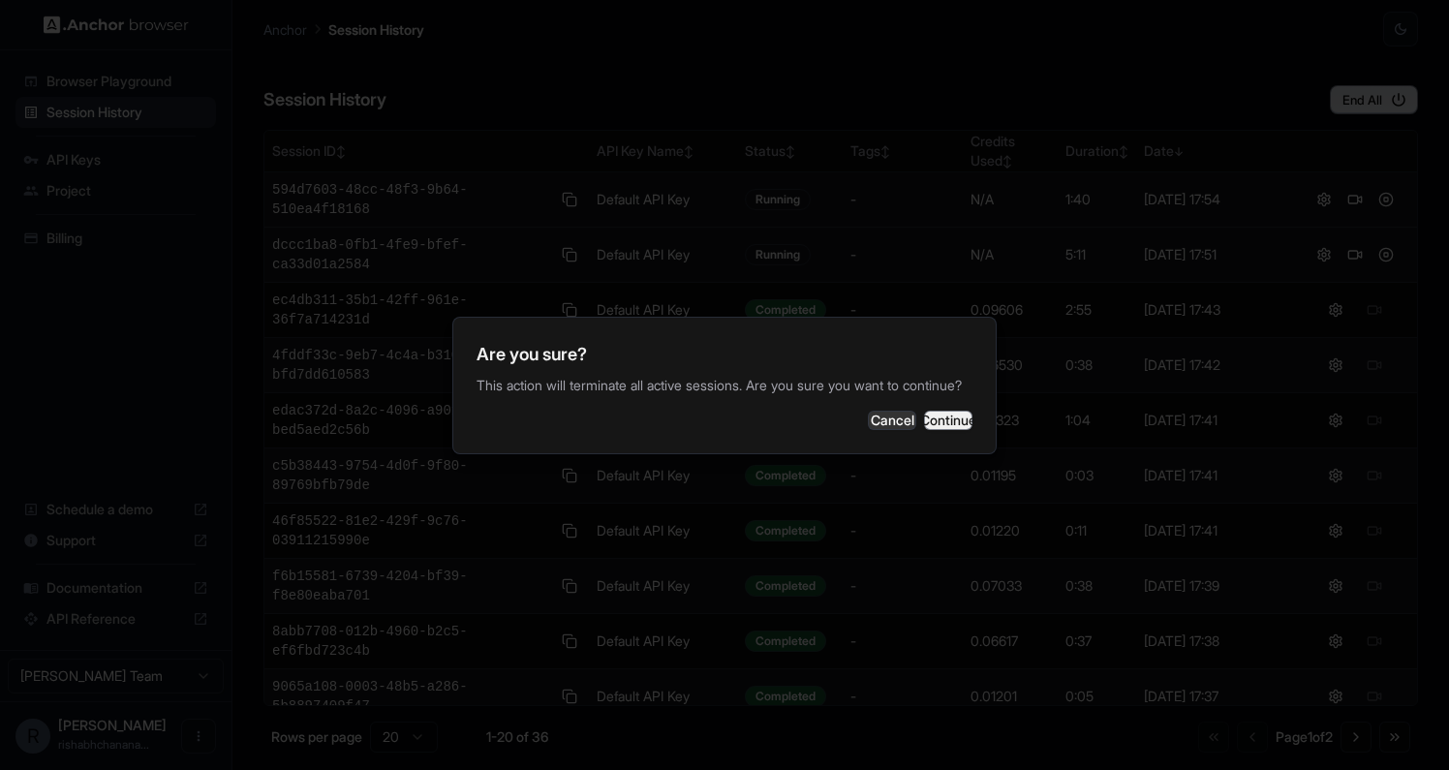
click at [943, 426] on button "Continue" at bounding box center [948, 420] width 48 height 19
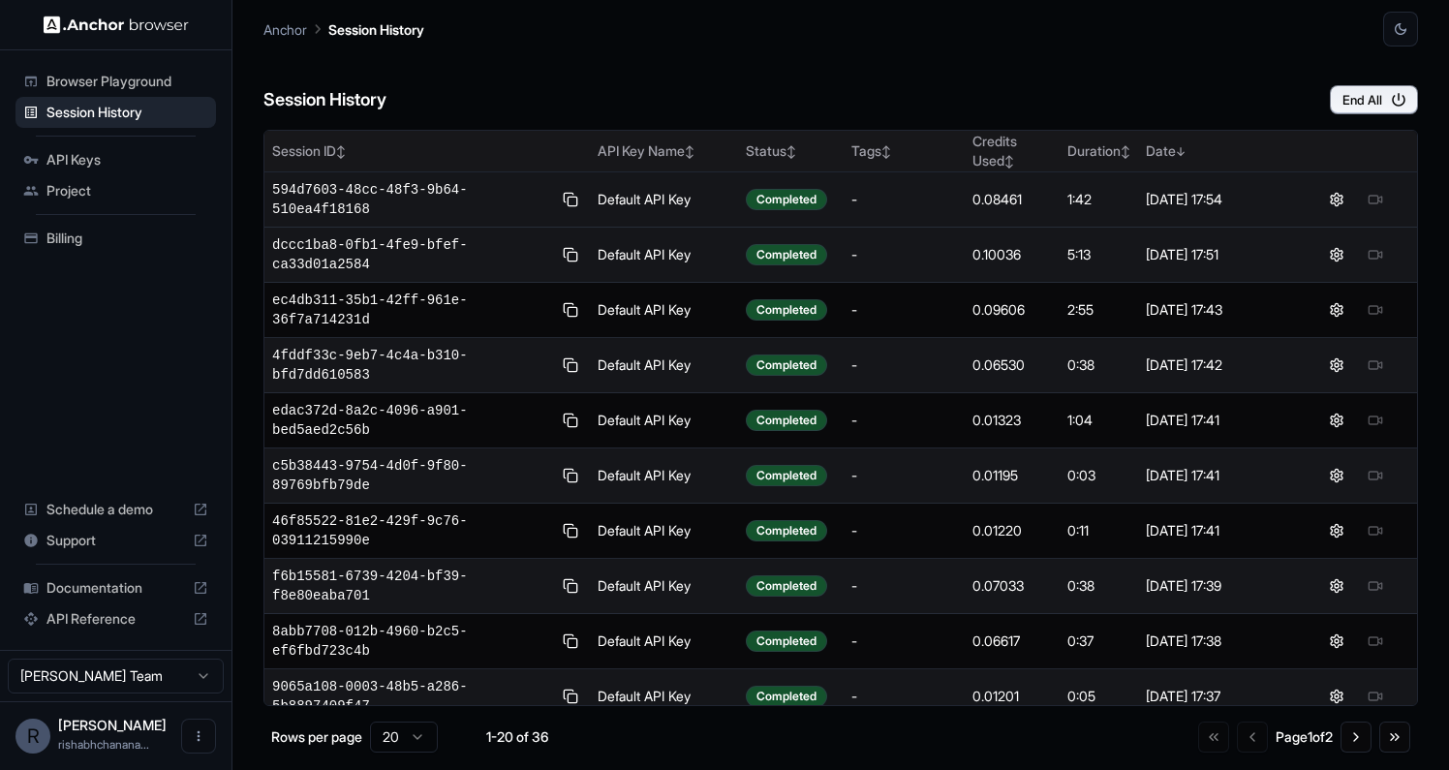
click at [958, 142] on th "Tags ↕" at bounding box center [904, 152] width 121 height 42
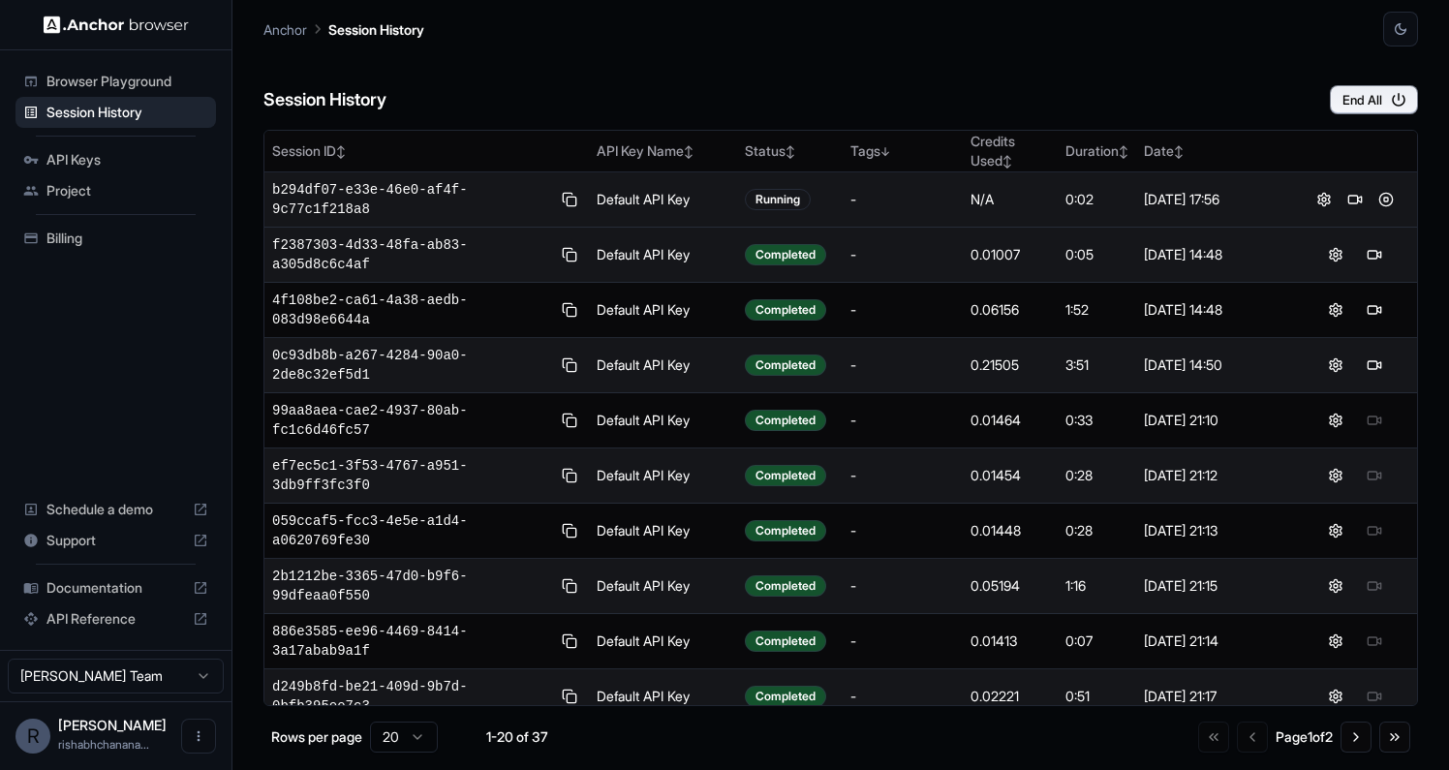
click at [926, 67] on div "Session History End All" at bounding box center [841, 81] width 1155 height 68
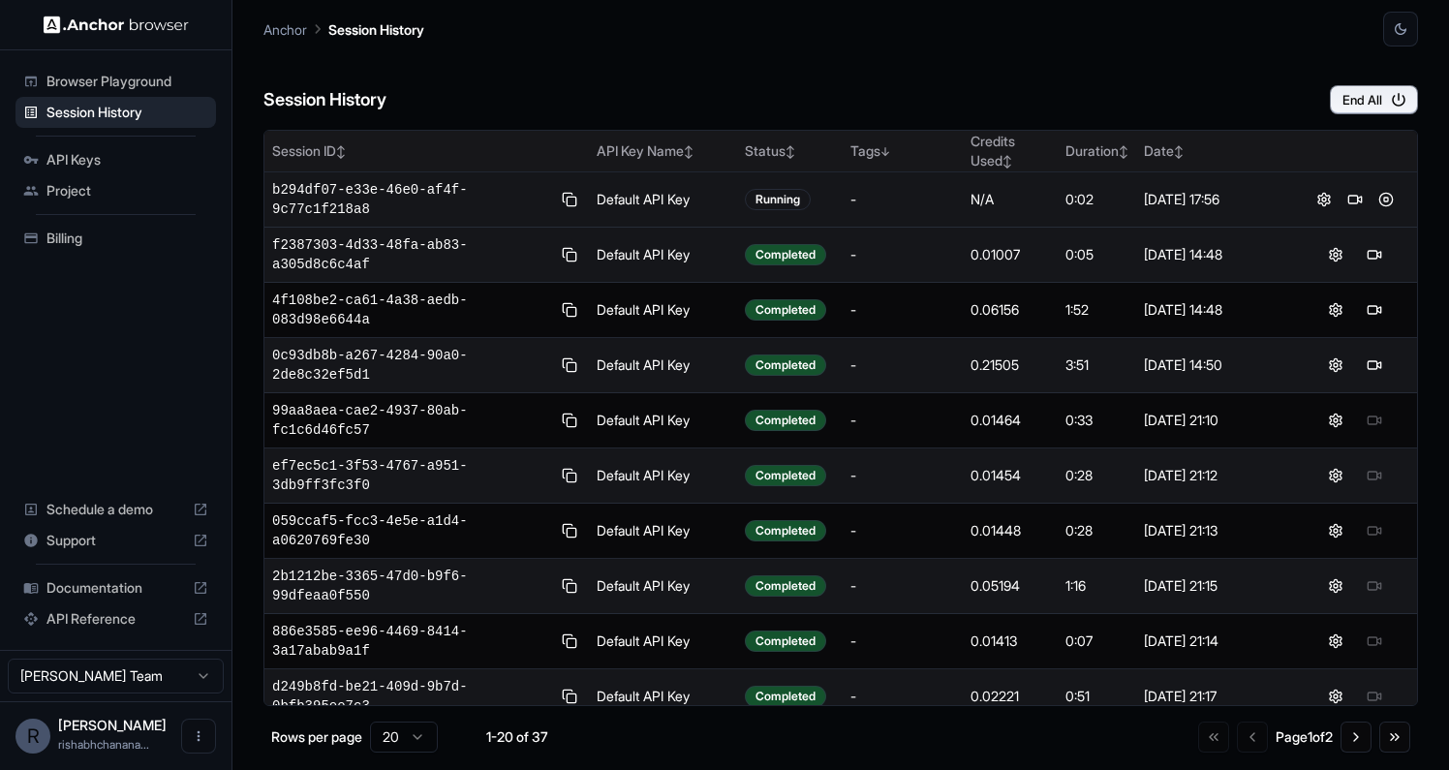
click at [861, 150] on div "Tags ↓" at bounding box center [904, 150] width 106 height 19
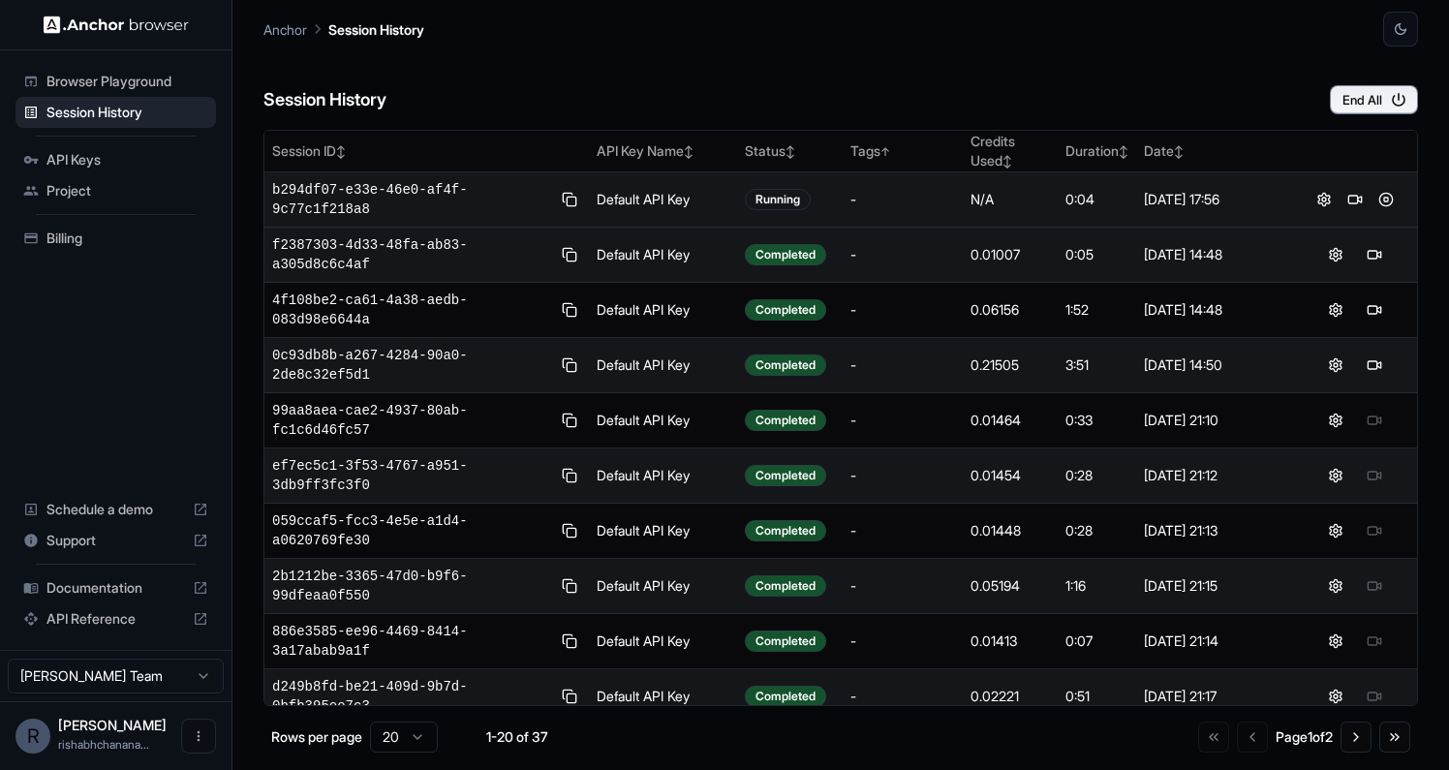
click at [847, 64] on div "Session History End All" at bounding box center [841, 81] width 1155 height 68
click at [1358, 194] on button at bounding box center [1355, 199] width 23 height 23
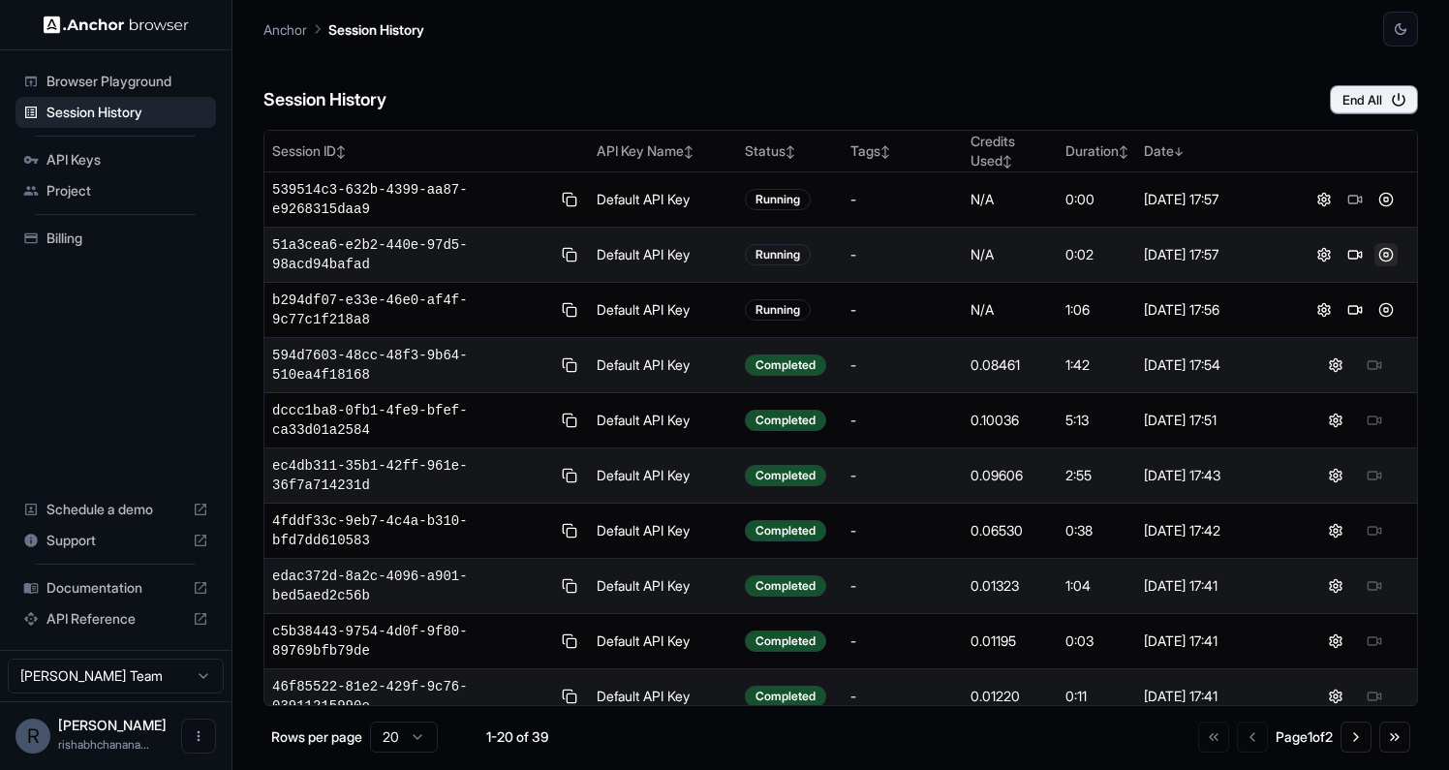
click at [1388, 261] on button at bounding box center [1386, 254] width 23 height 23
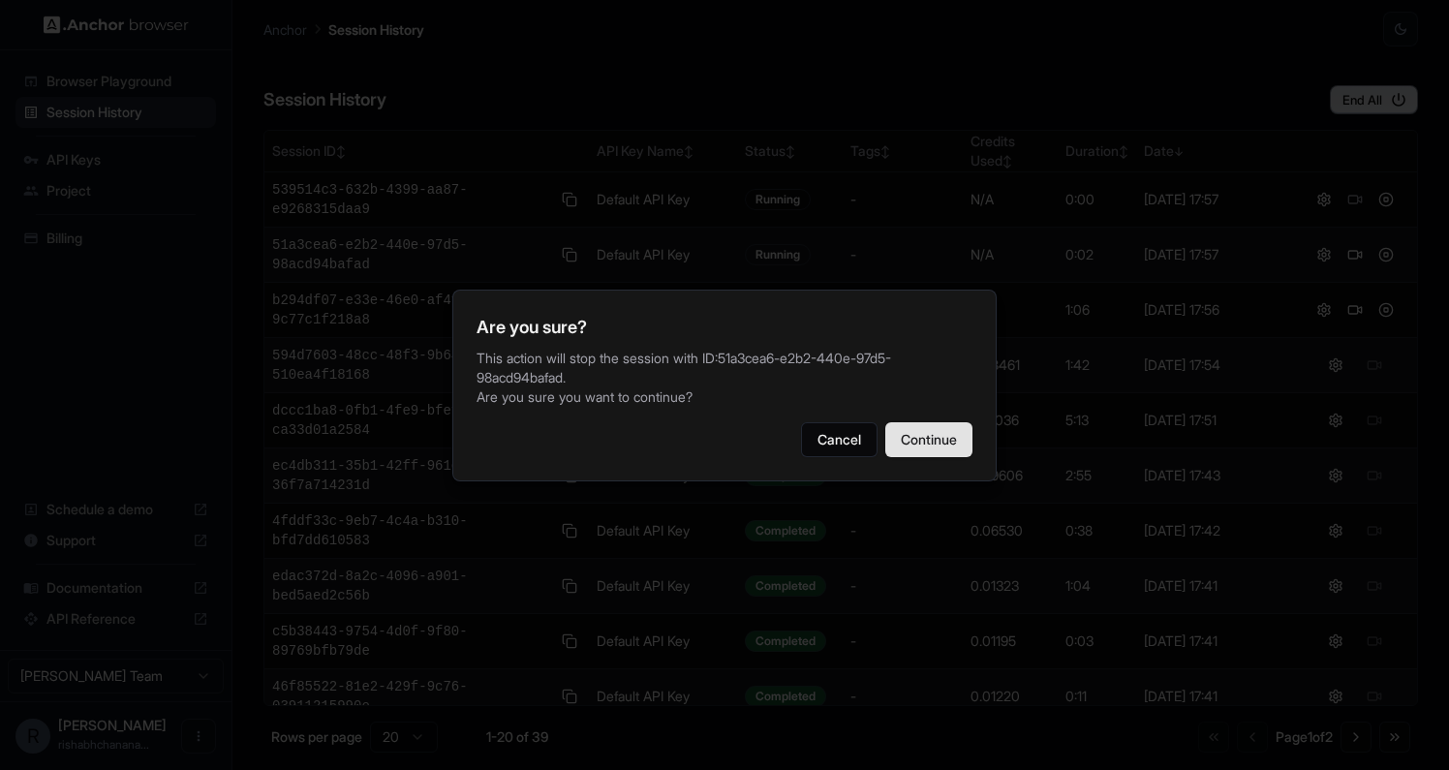
click at [940, 448] on button "Continue" at bounding box center [929, 439] width 87 height 35
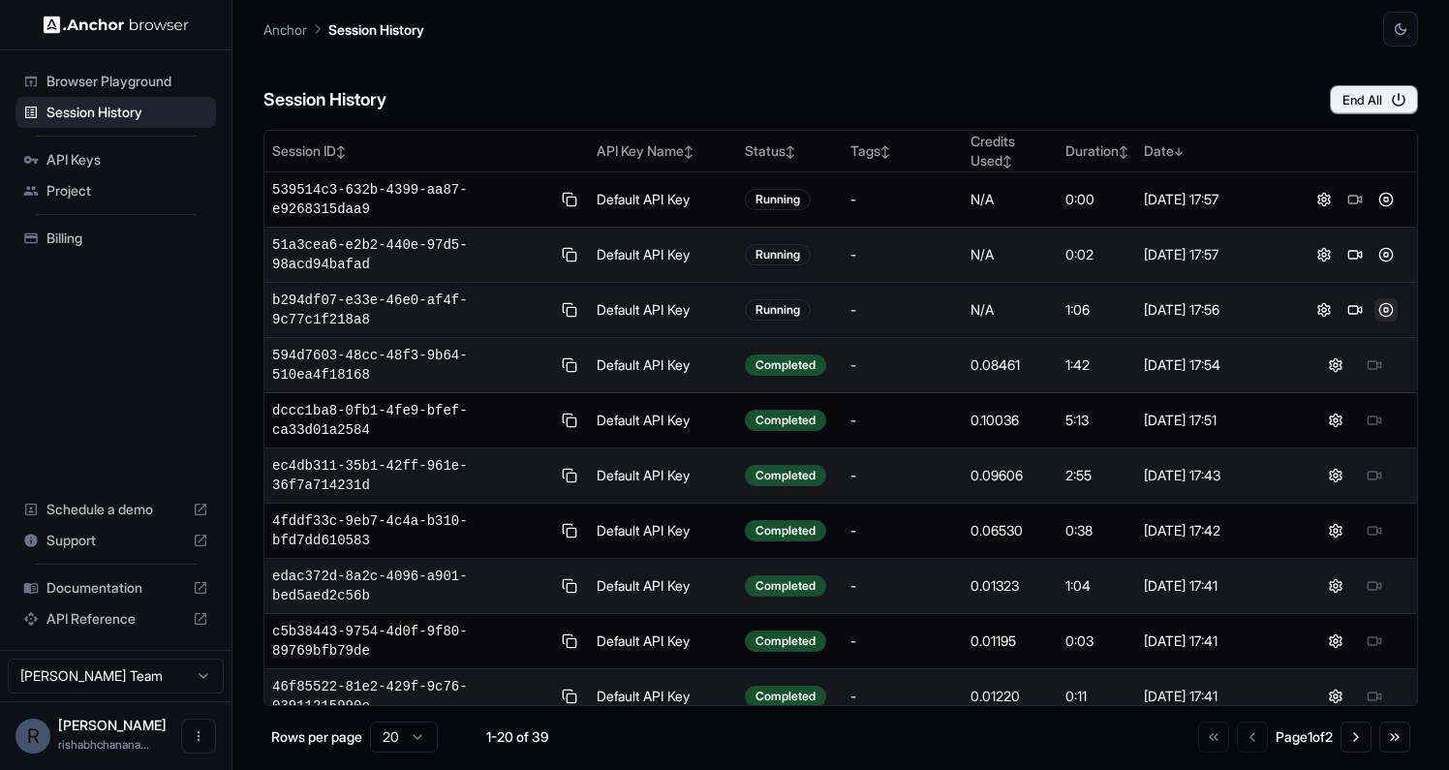
click at [1379, 303] on button at bounding box center [1386, 309] width 23 height 23
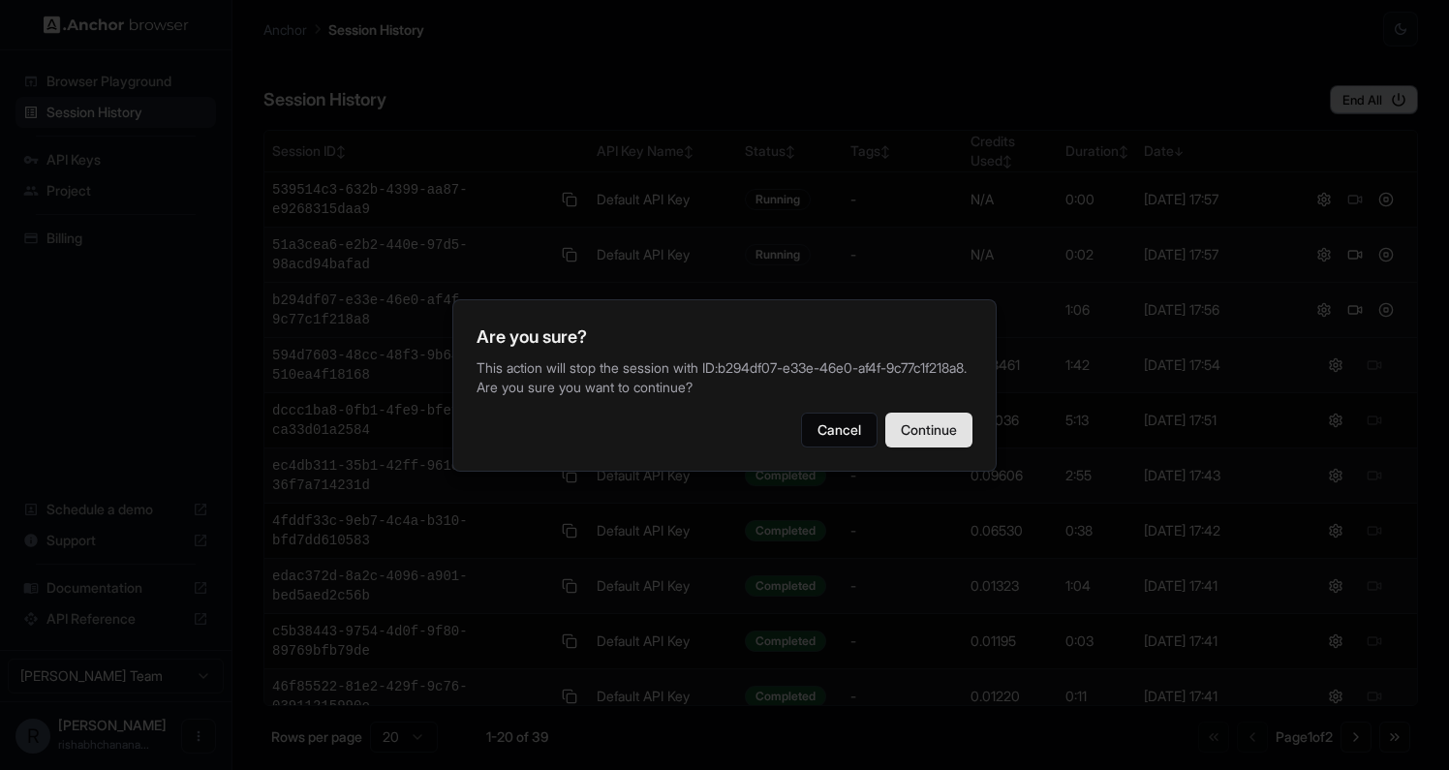
click at [899, 426] on button "Continue" at bounding box center [929, 430] width 87 height 35
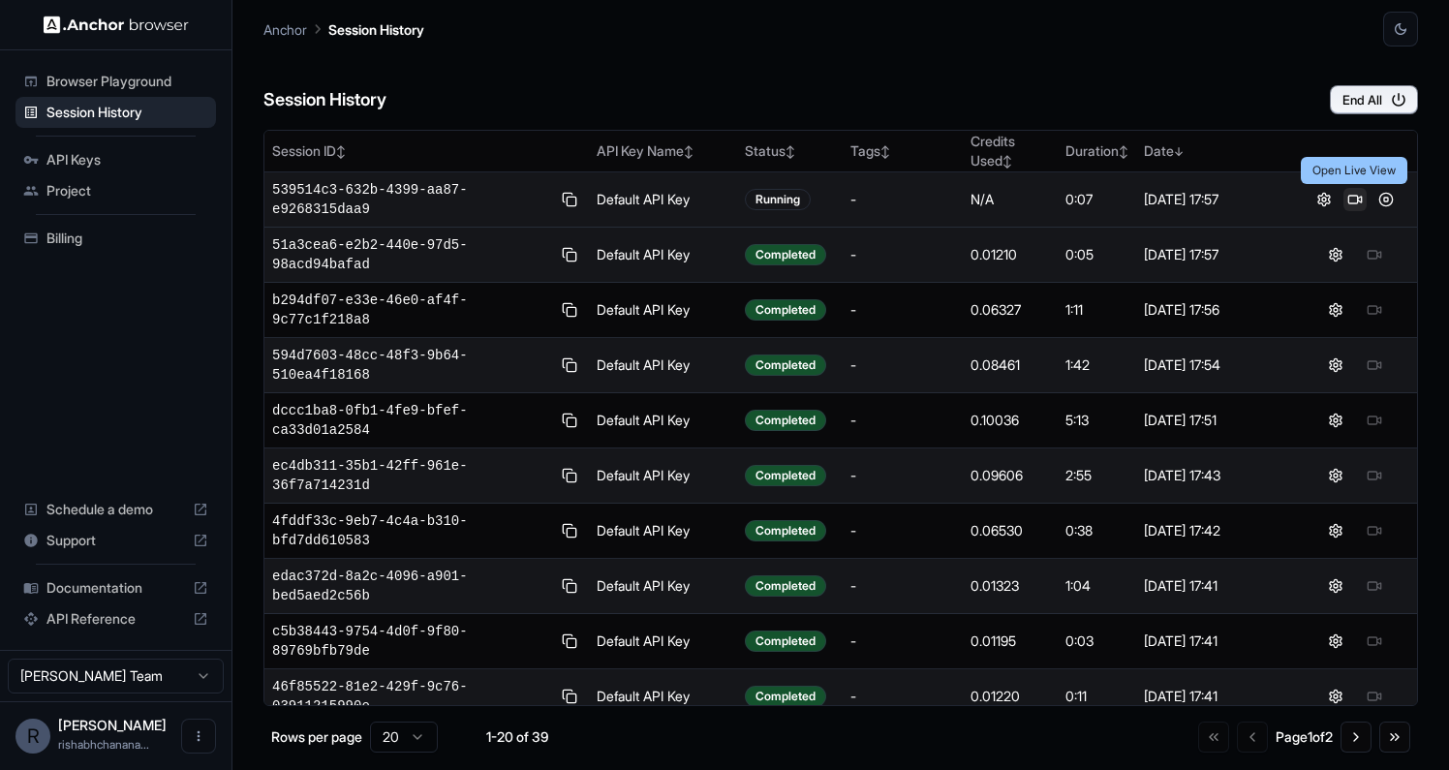
click at [1355, 201] on button at bounding box center [1355, 199] width 23 height 23
click at [1381, 195] on button at bounding box center [1386, 199] width 23 height 23
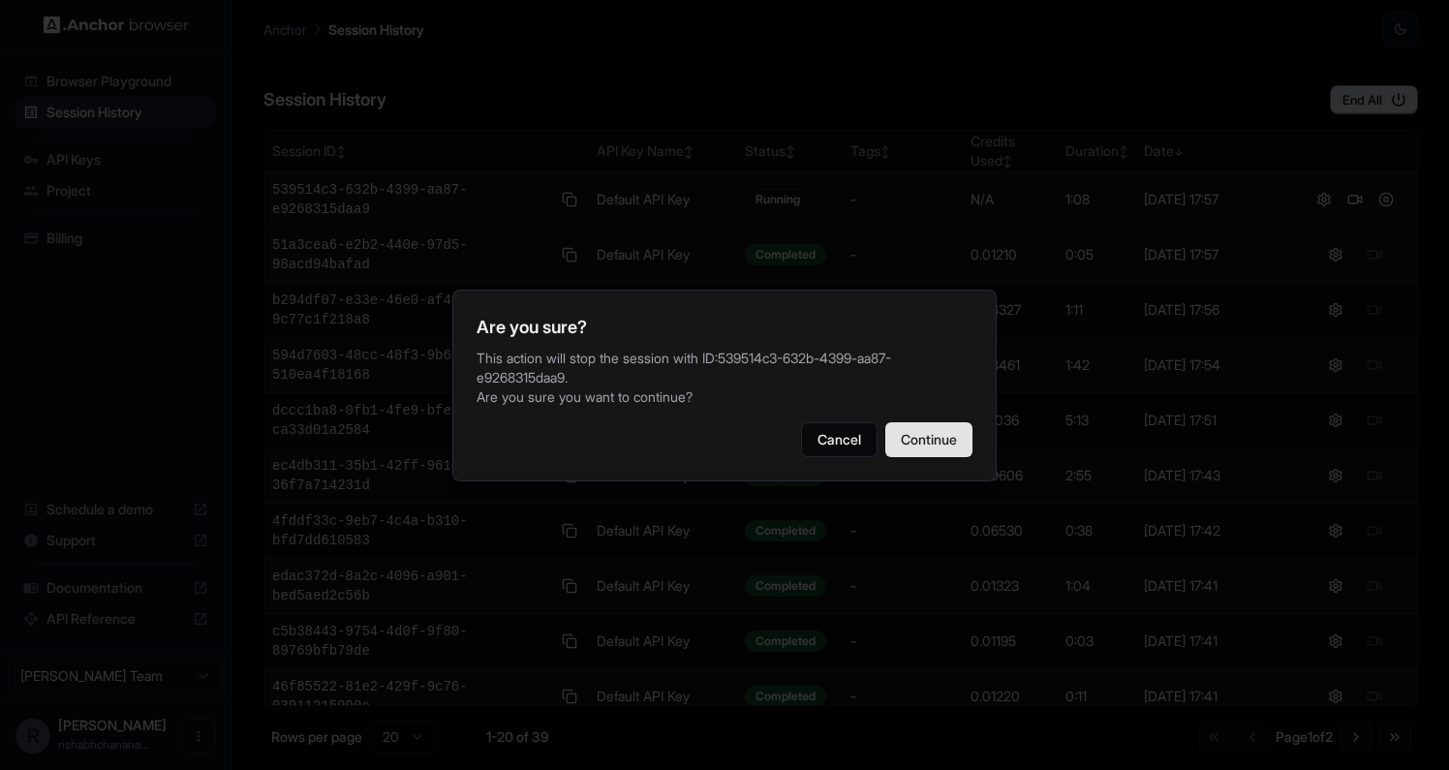
click at [932, 422] on button "Continue" at bounding box center [929, 439] width 87 height 35
